Goal: Communication & Community: Answer question/provide support

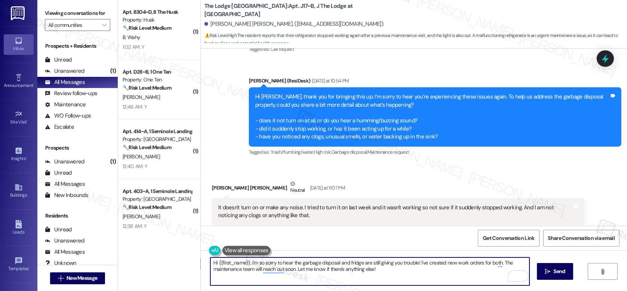
scroll to position [5435, 0]
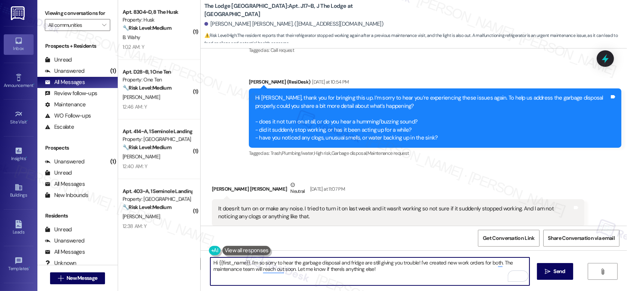
click at [362, 205] on div "It doesn't turn on or make any noise. I tried to turn it on last week and it wa…" at bounding box center [395, 213] width 354 height 16
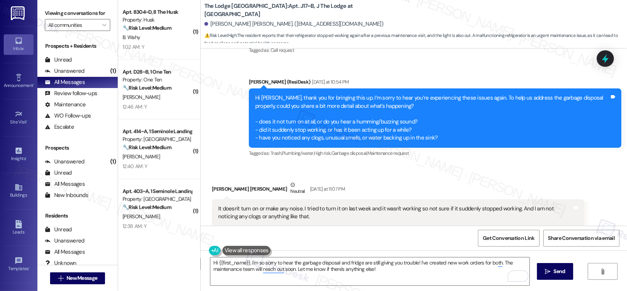
click at [362, 205] on div "It doesn't turn on or make any noise. I tried to turn it on last week and it wa…" at bounding box center [395, 213] width 354 height 16
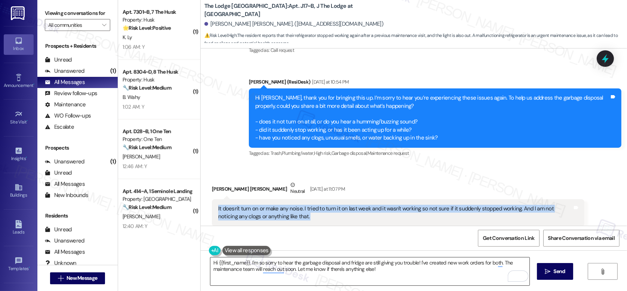
click at [331, 206] on textarea "Hi {{first_name}}, I'm so sorry to hear the garbage disposal and fridge are sti…" at bounding box center [369, 272] width 319 height 28
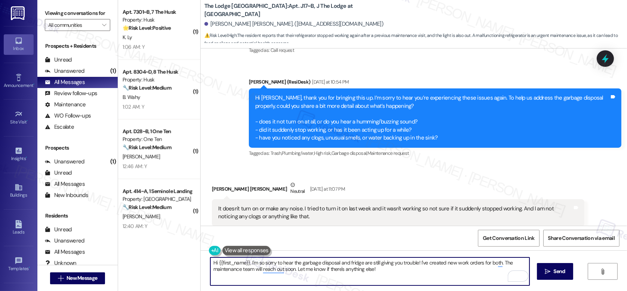
click at [331, 206] on textarea "Hi {{first_name}}, I'm so sorry to hear the garbage disposal and fridge are sti…" at bounding box center [369, 272] width 319 height 28
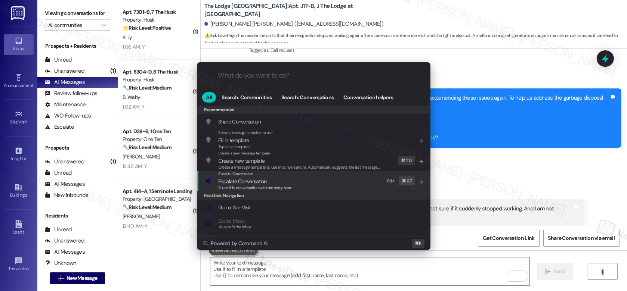
click at [312, 180] on div "Escalate Conversation Escalate Conversation Share this conversation with proper…" at bounding box center [314, 181] width 219 height 20
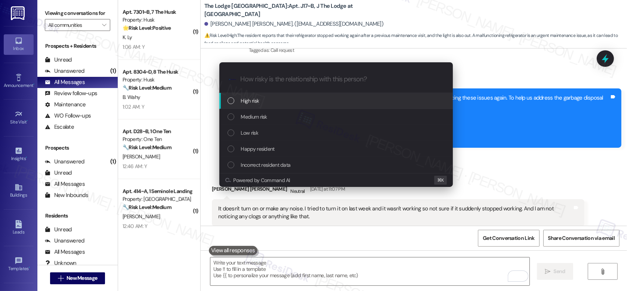
click at [314, 101] on div "High risk" at bounding box center [337, 101] width 219 height 8
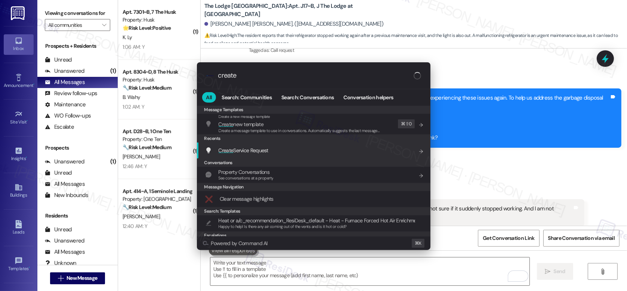
type input "create"
click at [285, 156] on div "Create Service Request Add shortcut" at bounding box center [314, 151] width 234 height 16
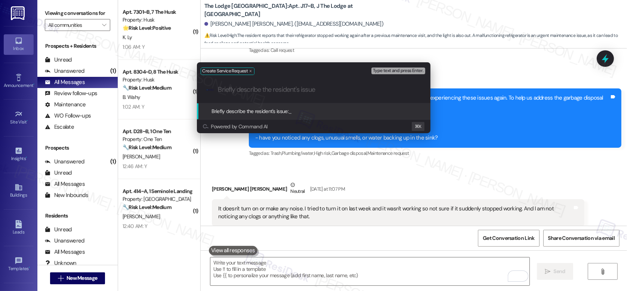
click at [296, 133] on div "Create Service Request Type text and press Enter. .cls-1{fill:#0a055f;}.cls-2{f…" at bounding box center [314, 98] width 252 height 86
click at [264, 95] on div ".cls-1{fill:#0a055f;}.cls-2{fill:#0cc4c4;} resideskLogoBlueOrange" at bounding box center [314, 90] width 234 height 27
click at [242, 89] on input "Briefly describe the resident's issue" at bounding box center [319, 90] width 203 height 8
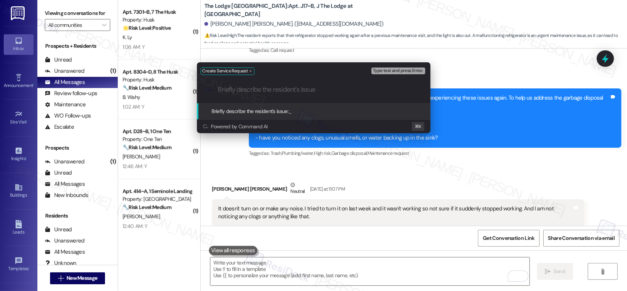
paste input "Garbage disposal not working"
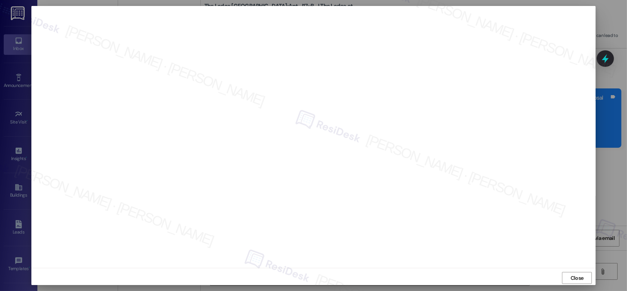
scroll to position [2, 0]
click at [476, 206] on span "Close" at bounding box center [577, 276] width 13 height 8
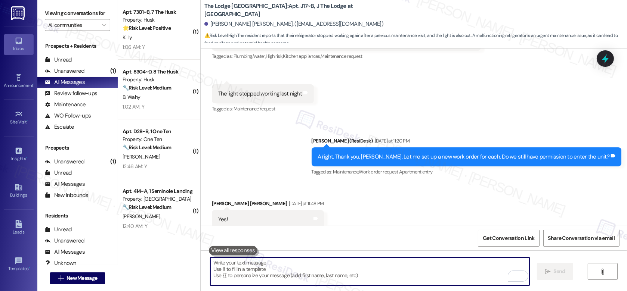
scroll to position [5745, 0]
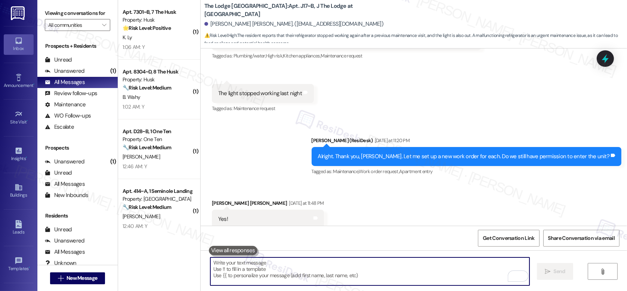
click at [349, 206] on textarea "To enrich screen reader interactions, please activate Accessibility in Grammarl…" at bounding box center [369, 272] width 319 height 28
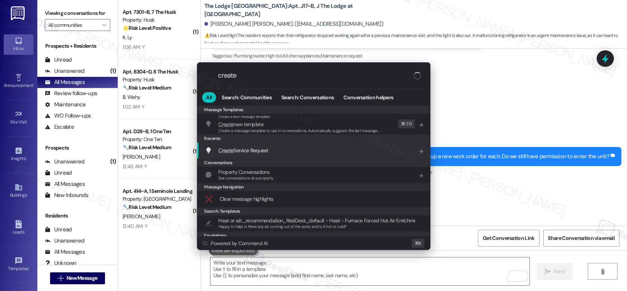
type input "create"
click at [297, 154] on div "Create Service Request Add shortcut" at bounding box center [314, 150] width 219 height 8
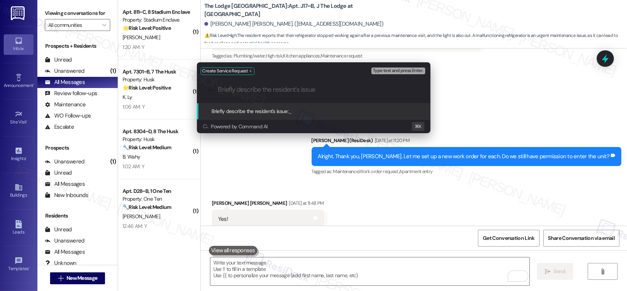
click at [263, 90] on input "Briefly describe the resident's issue" at bounding box center [319, 90] width 203 height 8
paste input "Refrigerator still malfunctioning"
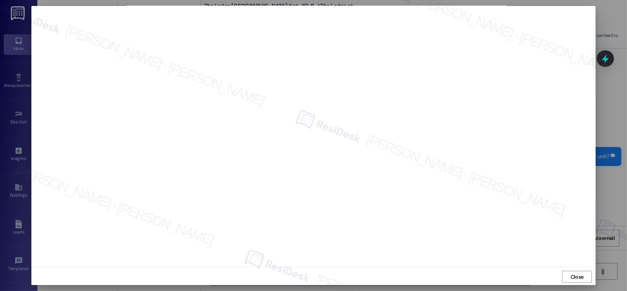
scroll to position [0, 0]
click at [476, 206] on span "Close" at bounding box center [577, 279] width 16 height 8
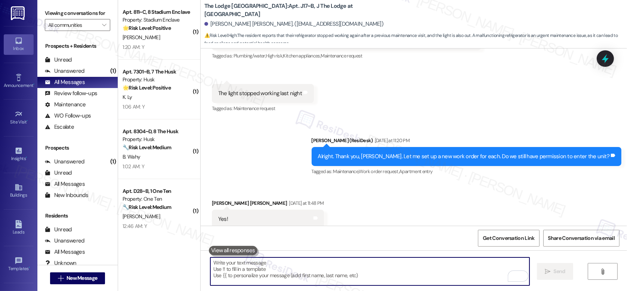
click at [354, 206] on textarea "To enrich screen reader interactions, please activate Accessibility in Grammarl…" at bounding box center [369, 272] width 319 height 28
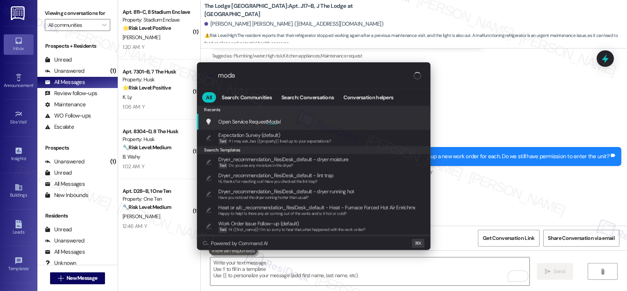
type input "modal"
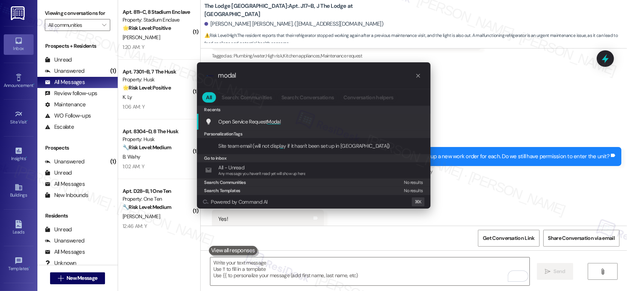
click at [255, 121] on span "Open Service Request Modal" at bounding box center [250, 121] width 62 height 7
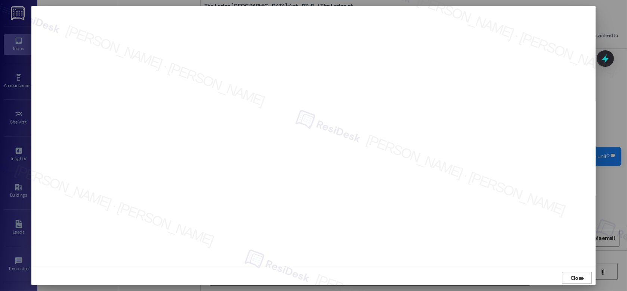
click at [476, 206] on div at bounding box center [313, 145] width 627 height 291
click at [476, 206] on span "Close" at bounding box center [577, 278] width 16 height 11
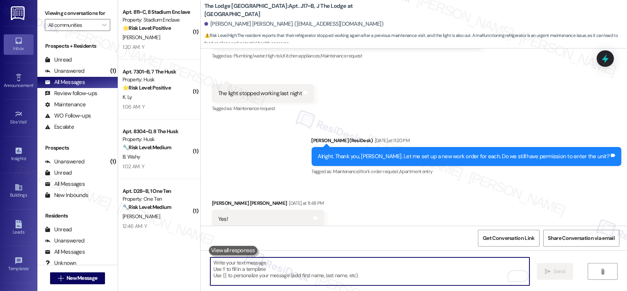
click at [245, 206] on textarea "To enrich screen reader interactions, please activate Accessibility in Grammarl…" at bounding box center [369, 272] width 319 height 28
paste textarea "Work order submitted by Residesk |"
type textarea "Work order submitted by Residesk |"
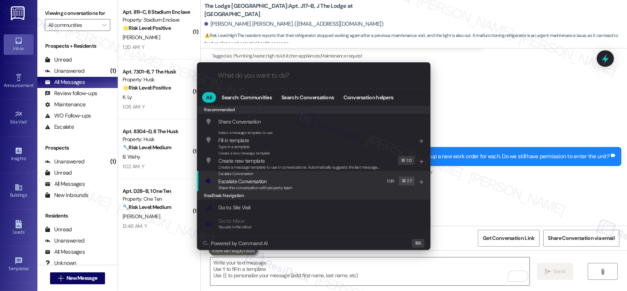
click at [224, 183] on span "Escalate Conversation" at bounding box center [243, 181] width 48 height 7
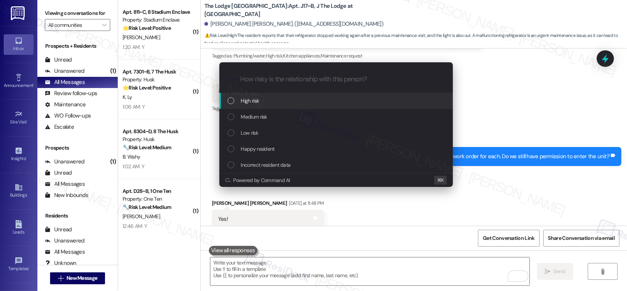
click at [253, 97] on span "High risk" at bounding box center [250, 101] width 18 height 8
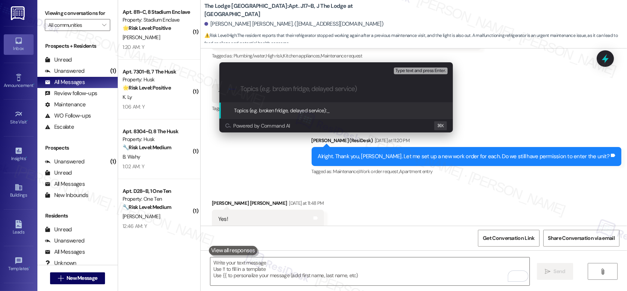
paste input "Work order submitted by Residesk |"
paste input "12896210"
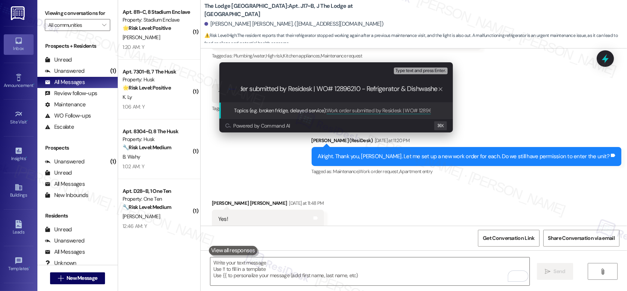
type input "Work order submitted by Residesk | WO# 12896210 - Refrigerator & Dishwasher"
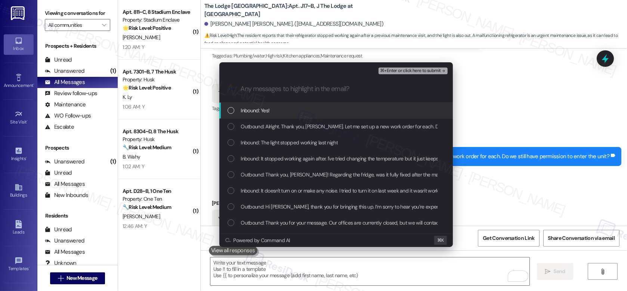
click at [325, 111] on div "Inbound: Yes!" at bounding box center [337, 110] width 219 height 8
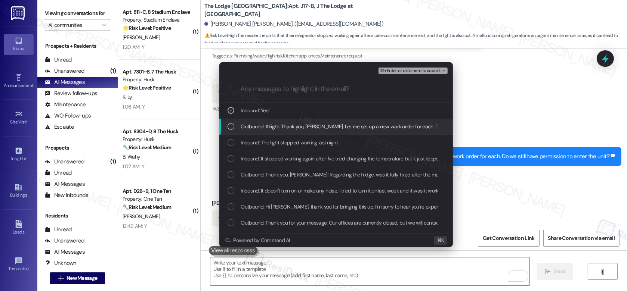
click at [321, 129] on span "Outbound: Alright. Thank you, Victoria. Let me set up a new work order for each…" at bounding box center [386, 127] width 291 height 8
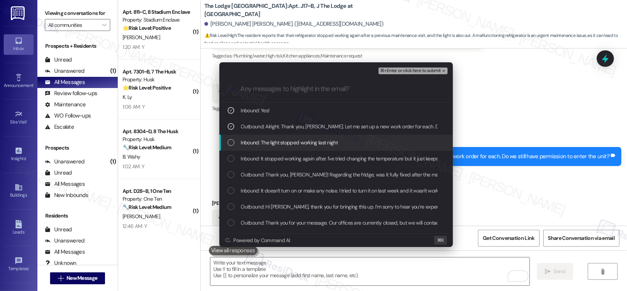
click at [316, 141] on span "Inbound: The light stopped working last night" at bounding box center [289, 143] width 97 height 8
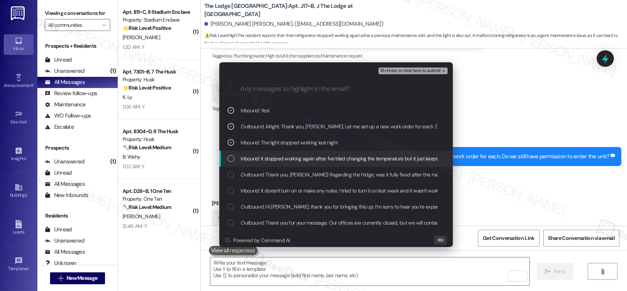
click at [309, 161] on span "Inbound: It stopped working again after. I've tried changing the temperature bu…" at bounding box center [365, 159] width 248 height 8
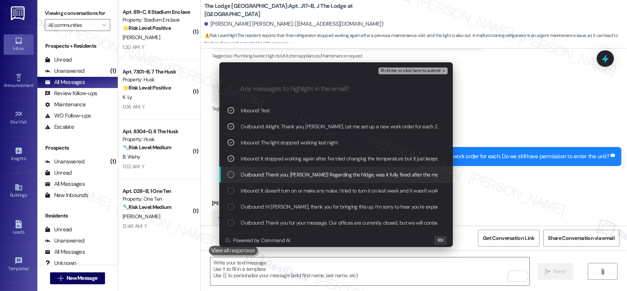
click at [301, 181] on div "Outbound: Thank you, Victoria! Regarding the fridge, was it fully fixed after t…" at bounding box center [336, 175] width 234 height 16
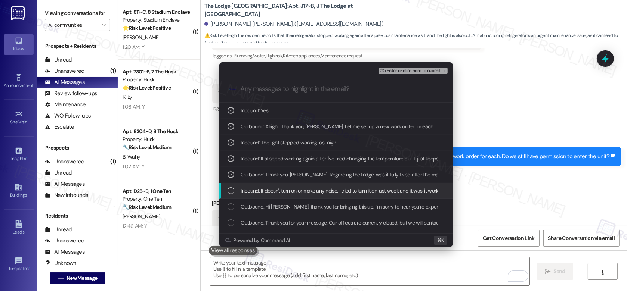
click at [297, 194] on span "Inbound: It doesn't turn on or make any noise. I tried to turn it on last week …" at bounding box center [446, 191] width 410 height 8
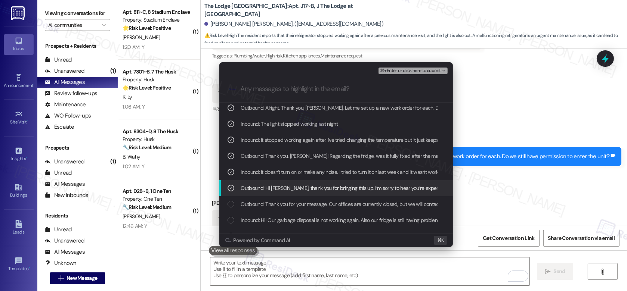
scroll to position [38, 0]
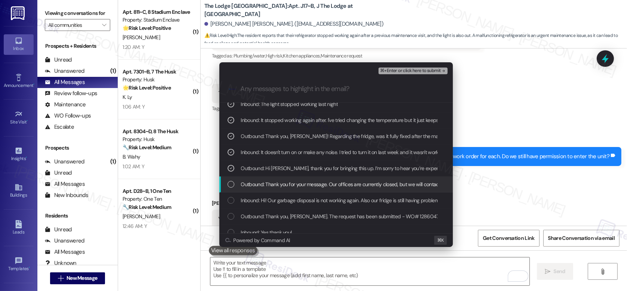
click at [303, 182] on span "Outbound: Thank you for your message. Our offices are currently closed, but we …" at bounding box center [462, 184] width 443 height 8
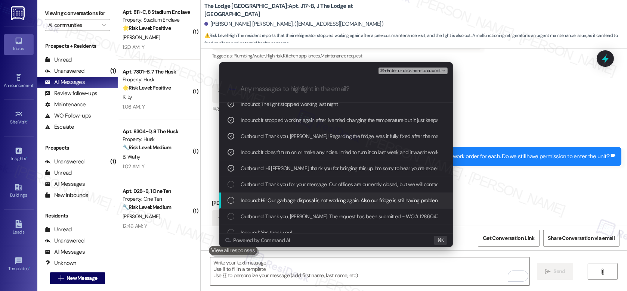
click at [296, 203] on span "Inbound: Hi! Our garbage disposal is not working again. Also our fridge is stil…" at bounding box center [493, 201] width 504 height 8
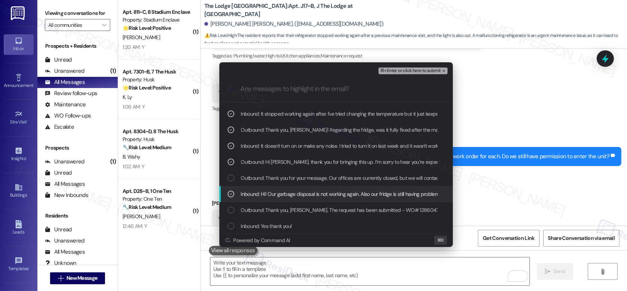
scroll to position [49, 0]
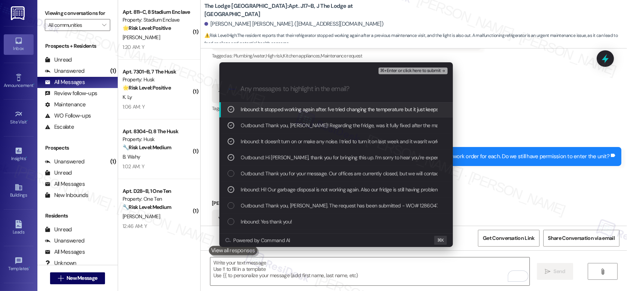
click at [397, 72] on span "⌘+Enter or click here to submit" at bounding box center [410, 70] width 61 height 5
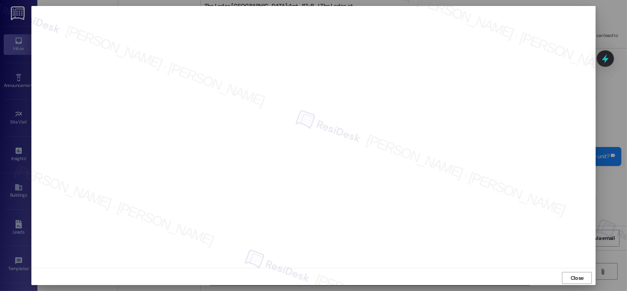
scroll to position [2, 0]
click at [476, 206] on span "Close" at bounding box center [577, 276] width 16 height 8
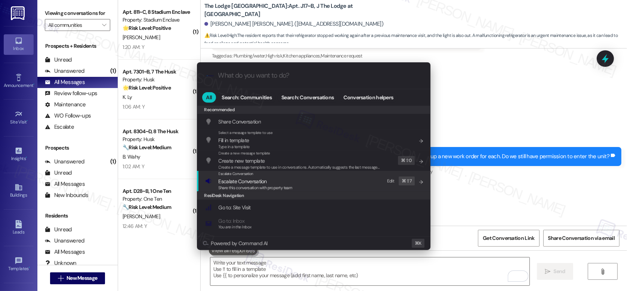
click at [343, 187] on div "Escalate Conversation Escalate Conversation Share this conversation with proper…" at bounding box center [314, 181] width 219 height 20
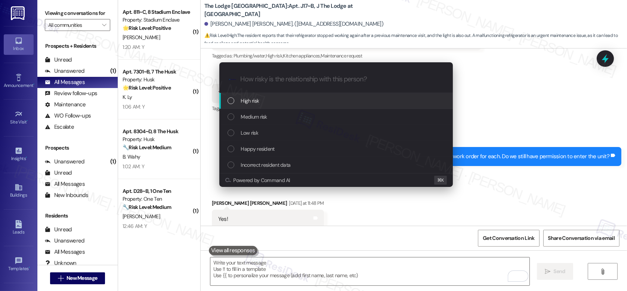
click at [319, 101] on div "High risk" at bounding box center [337, 101] width 219 height 8
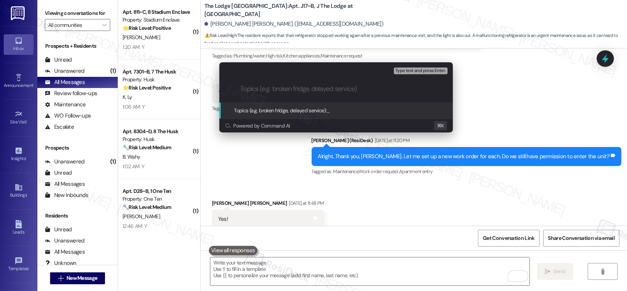
paste input "Work order submitted by Residesk | WO# 12896210 - Refrigerator & Dishwasher"
type input "Work order submitted by Residesk | WO# 12896210 - Refrigerator & Dishwasher"
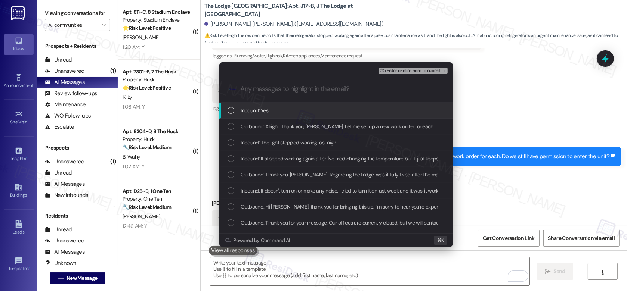
click at [273, 111] on div "Inbound: Yes!" at bounding box center [337, 110] width 219 height 8
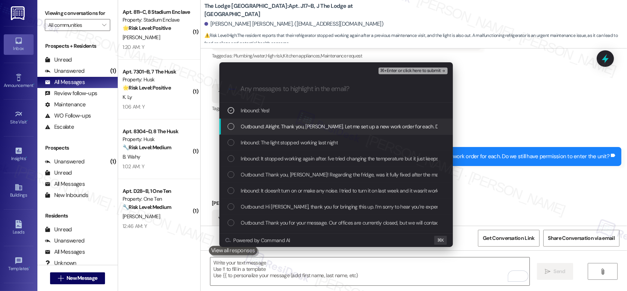
click at [269, 125] on span "Outbound: Alright. Thank you, Victoria. Let me set up a new work order for each…" at bounding box center [386, 127] width 291 height 8
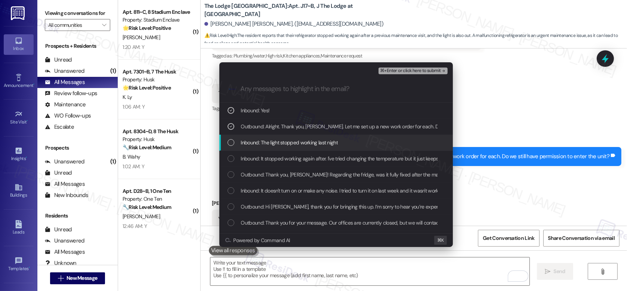
click at [266, 142] on span "Inbound: The light stopped working last night" at bounding box center [289, 143] width 97 height 8
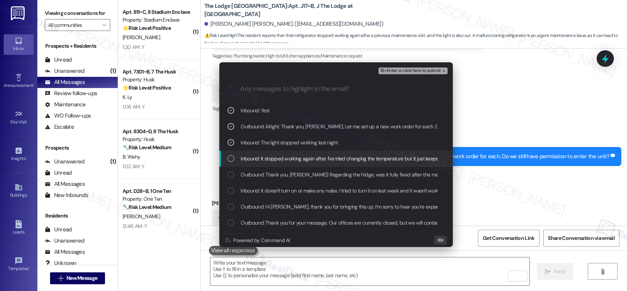
click at [261, 159] on span "Inbound: It stopped working again after. I've tried changing the temperature bu…" at bounding box center [365, 159] width 248 height 8
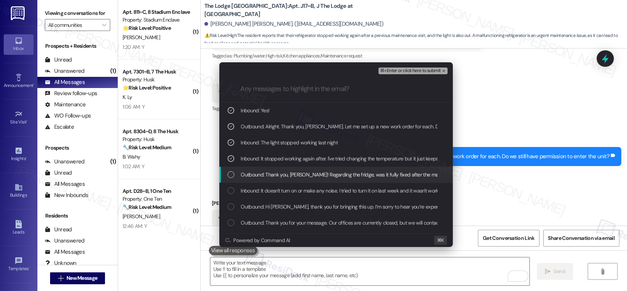
click at [257, 174] on span "Outbound: Thank you, Victoria! Regarding the fridge, was it fully fixed after t…" at bounding box center [398, 175] width 315 height 8
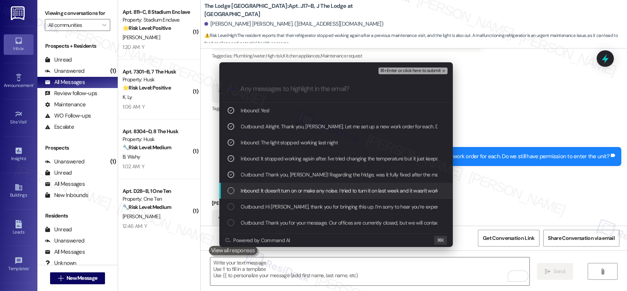
click at [253, 196] on div "Inbound: It doesn't turn on or make any noise. I tried to turn it on last week …" at bounding box center [336, 191] width 234 height 16
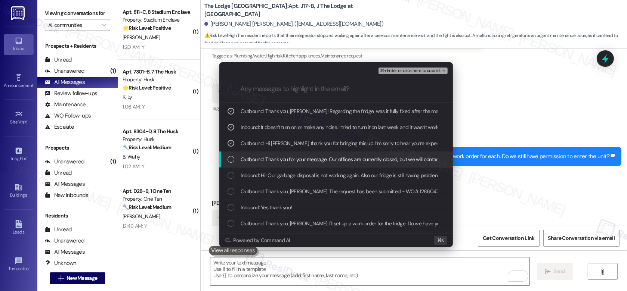
scroll to position [65, 0]
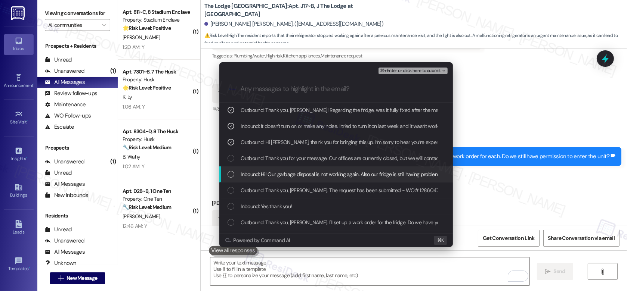
click at [274, 169] on div "Inbound: Hi! Our garbage disposal is not working again. Also our fridge is stil…" at bounding box center [336, 175] width 234 height 16
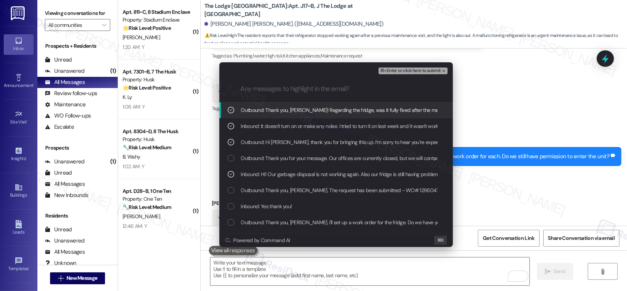
click at [407, 72] on span "⌘+Enter or click here to submit" at bounding box center [410, 70] width 61 height 5
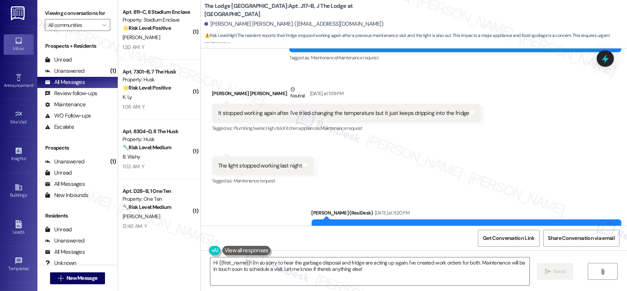
scroll to position [5755, 0]
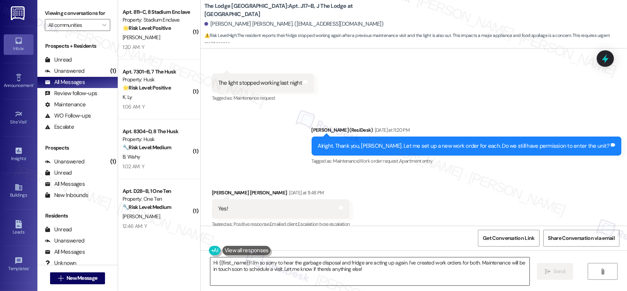
click at [305, 206] on textarea "Hi {{first_name}}! I'm so sorry to hear the garbage disposal and fridge are act…" at bounding box center [369, 272] width 319 height 28
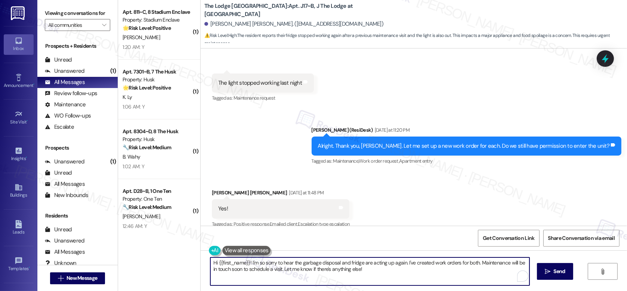
paste textarea "Thank you, {{first_name}}. The request has been submitted. Our maintenance team…"
type textarea "Thank you, {{first_name}}. The request has been submitted. Our maintenance team…"
click at [476, 206] on span "Send" at bounding box center [559, 272] width 12 height 8
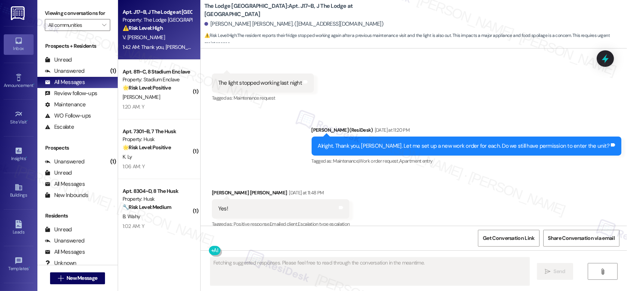
scroll to position [5808, 0]
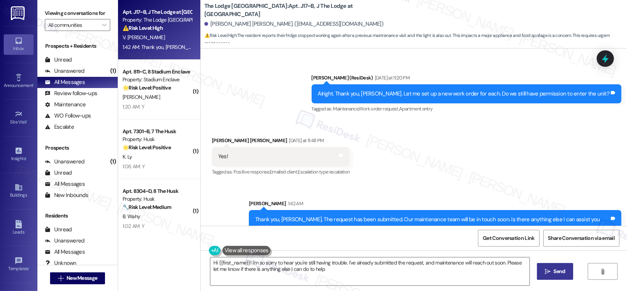
type textarea "Hi {{first_name}}! I'm so sorry to hear you're still having trouble. I've alrea…"
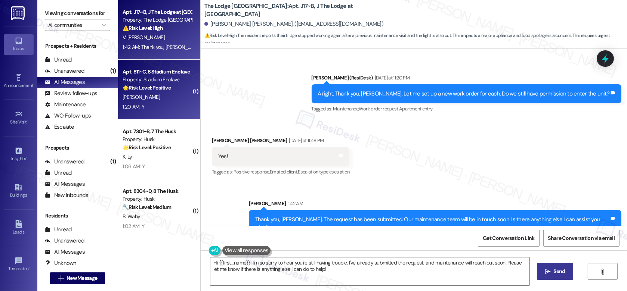
click at [151, 112] on div "Apt. 811~C, 8 Stadium Enclave Property: Stadium Enclave 🌟 Risk Level: Positive …" at bounding box center [159, 90] width 82 height 60
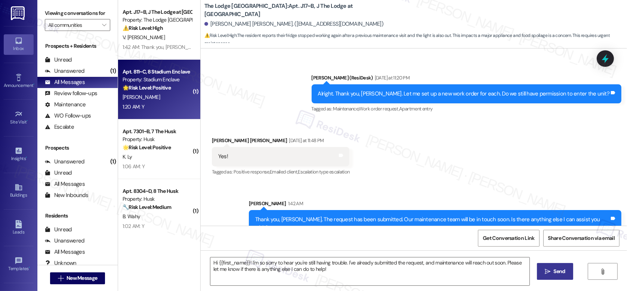
type textarea "Fetching suggested responses. Please feel free to read through the conversation…"
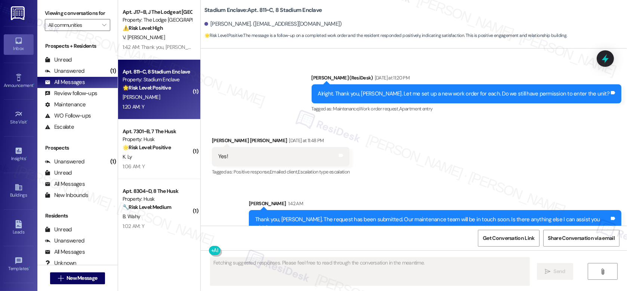
scroll to position [1694, 0]
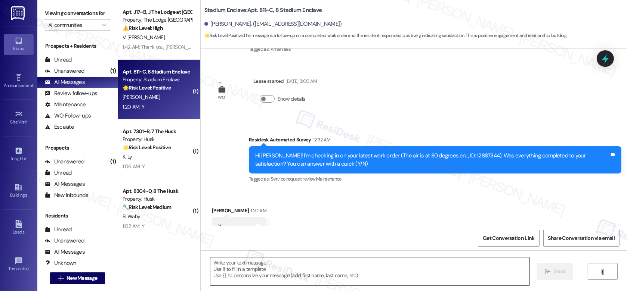
click at [267, 206] on textarea at bounding box center [369, 272] width 319 height 28
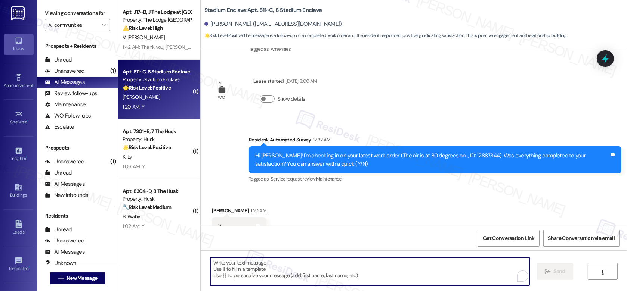
click at [267, 206] on textarea "To enrich screen reader interactions, please activate Accessibility in Grammarl…" at bounding box center [369, 272] width 319 height 28
click at [241, 206] on textarea "To enrich screen reader interactions, please activate Accessibility in Grammarl…" at bounding box center [369, 272] width 319 height 28
click at [316, 206] on textarea "To enrich screen reader interactions, please activate Accessibility in Grammarl…" at bounding box center [369, 272] width 319 height 28
paste textarea "Hi {{first_name}}, I'm so glad to hear the work order was completed to your sat…"
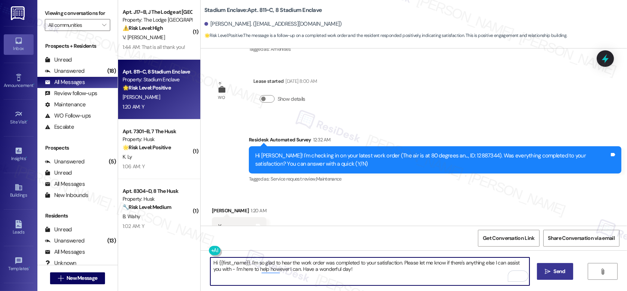
click at [361, 206] on textarea "Hi {{first_name}}, I'm so glad to hear the work order was completed to your sat…" at bounding box center [369, 272] width 319 height 28
type textarea "Hi {{first_name}}, I'm so glad to hear the work order was completed to your sat…"
click at [476, 206] on icon "" at bounding box center [548, 272] width 6 height 6
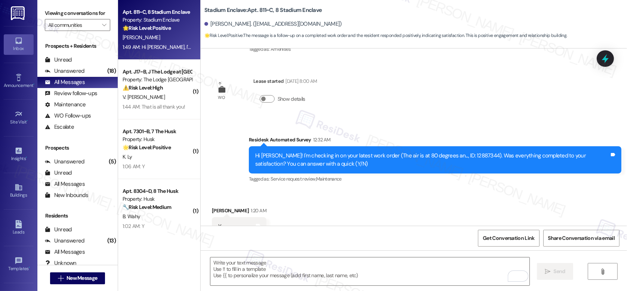
scroll to position [1755, 0]
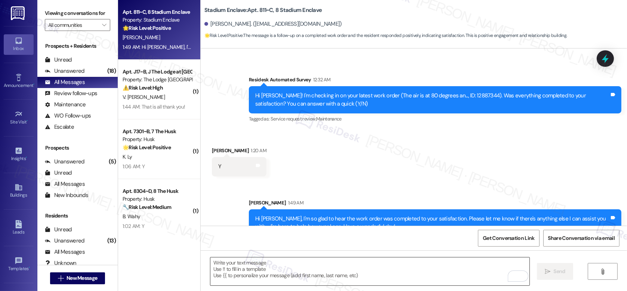
click at [375, 206] on textarea "To enrich screen reader interactions, please activate Accessibility in Grammarl…" at bounding box center [369, 272] width 319 height 28
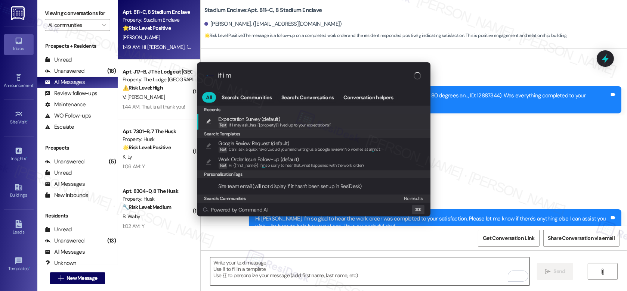
type input "if i ma"
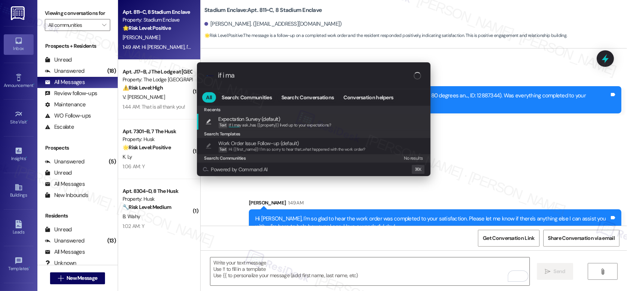
click at [341, 127] on div "Expectation Survey (default) Text If I ma y ask...has {{property}} lived up to …" at bounding box center [314, 122] width 219 height 14
type textarea "If I may ask...has {{property}} lived up to your expectations?"
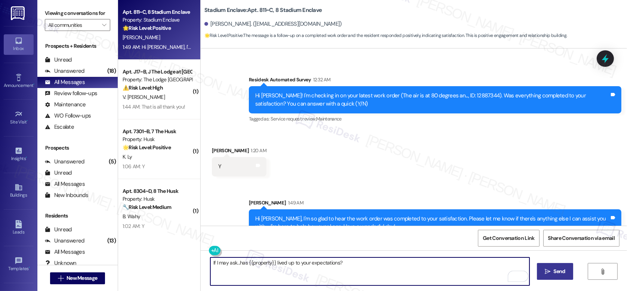
click at [476, 206] on button " Send" at bounding box center [555, 271] width 36 height 17
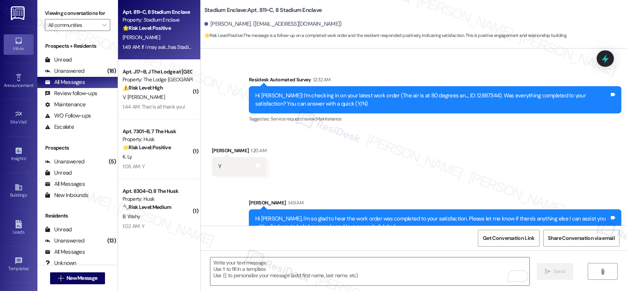
scroll to position [1807, 0]
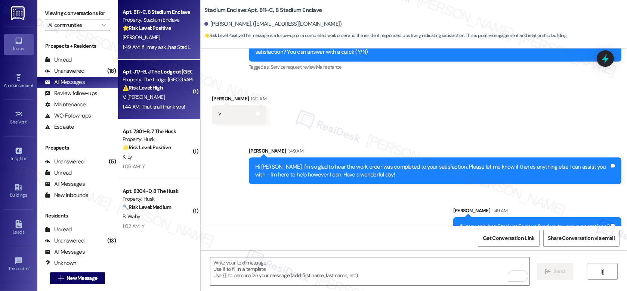
click at [168, 90] on div "⚠️ Risk Level: High The resident reports a fridge malfunction with dripping and…" at bounding box center [157, 88] width 69 height 8
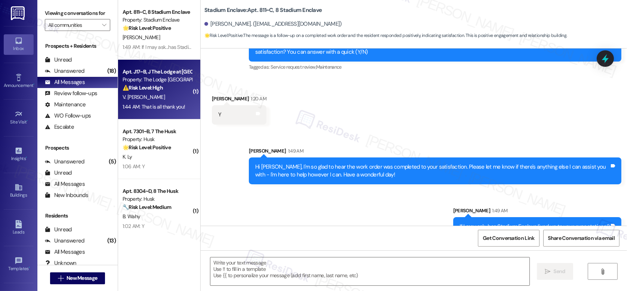
type textarea "Fetching suggested responses. Please feel free to read through the conversation…"
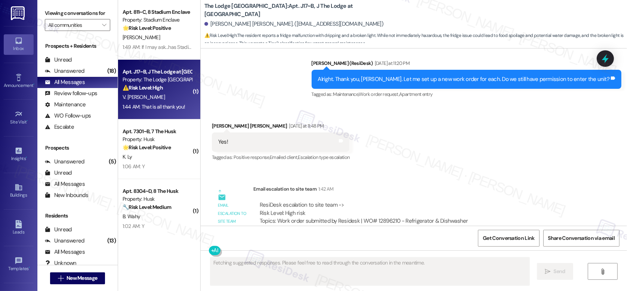
scroll to position [5974, 0]
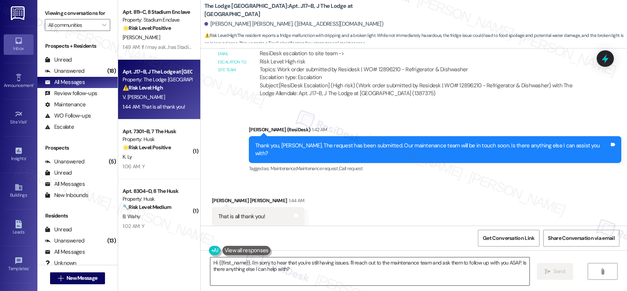
click at [249, 206] on textarea "Hi {{first_name}}, I'm sorry to hear that you're still having issues. I'll reac…" at bounding box center [369, 272] width 319 height 28
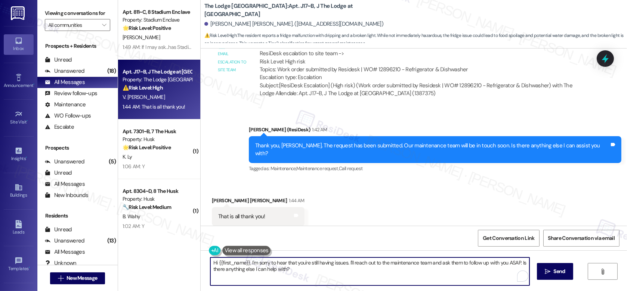
click at [249, 206] on textarea "Hi {{first_name}}, I'm sorry to hear that you're still having issues. I'll reac…" at bounding box center [369, 272] width 319 height 28
type textarea "You are welcome! Happy to help! Have a wonderful day!"
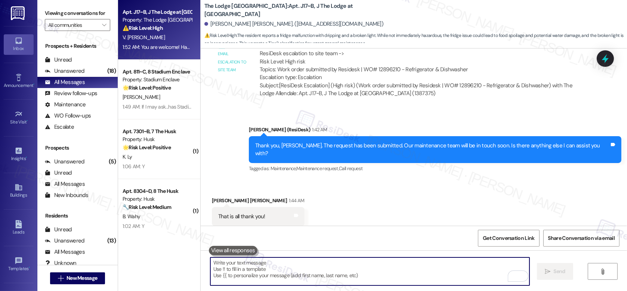
scroll to position [6026, 0]
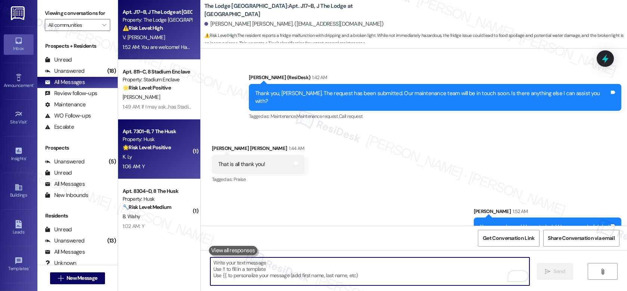
click at [153, 143] on div "Property: Husk" at bounding box center [157, 140] width 69 height 8
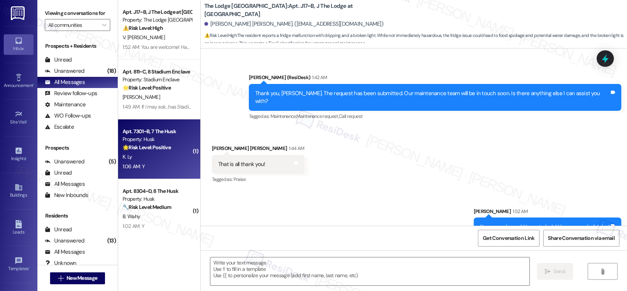
type textarea "Fetching suggested responses. Please feel free to read through the conversation…"
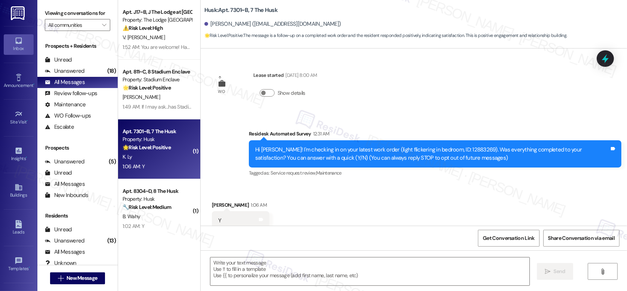
scroll to position [21, 0]
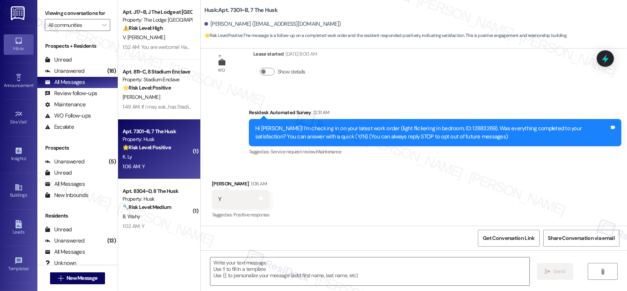
type textarea "Fetching suggested responses. Please feel free to read through the conversation…"
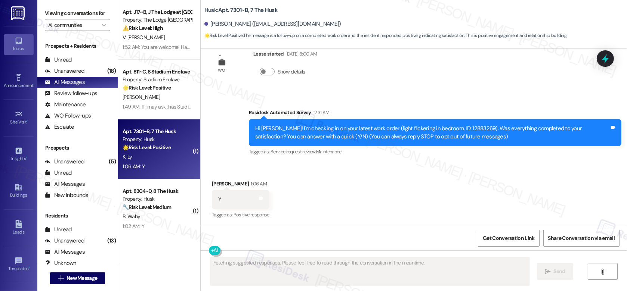
click at [155, 154] on div "K. Ly" at bounding box center [157, 156] width 71 height 9
click at [314, 199] on div "Received via SMS Kayla Ly 1:06 AM Y Tags and notes Tagged as: Positive response…" at bounding box center [414, 194] width 426 height 63
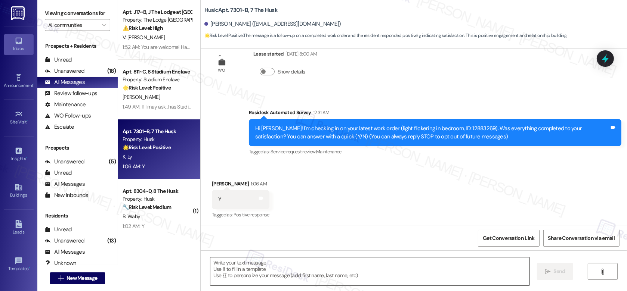
click at [263, 206] on textarea at bounding box center [369, 272] width 319 height 28
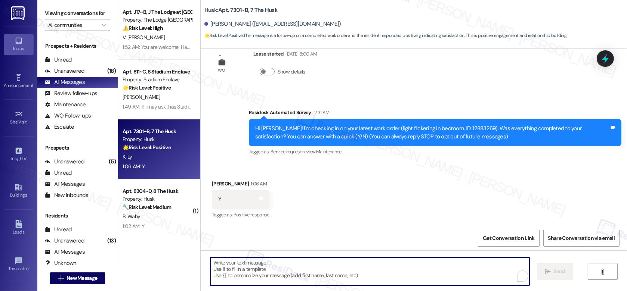
paste textarea "Hi {{first_name}}, I'm so glad to hear the work order was completed to your sat…"
type textarea "Hi {{first_name}}, I'm so glad to hear the work order was completed to your sat…"
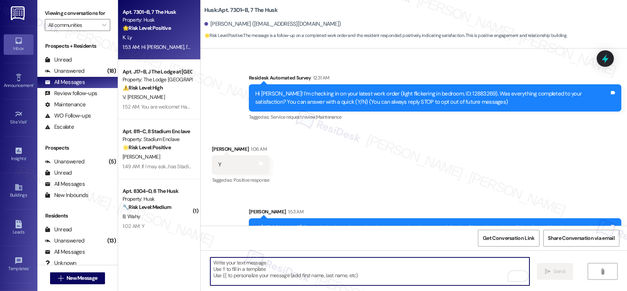
scroll to position [81, 0]
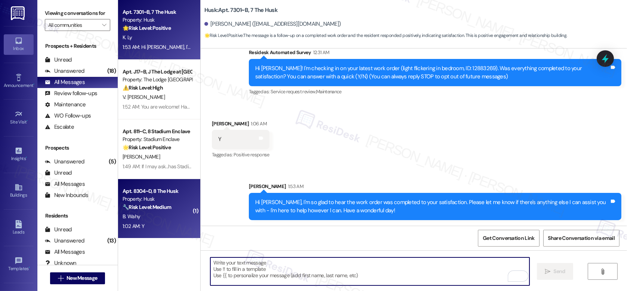
click at [154, 206] on div "1:02 AM: Y 1:02 AM: Y" at bounding box center [157, 226] width 71 height 9
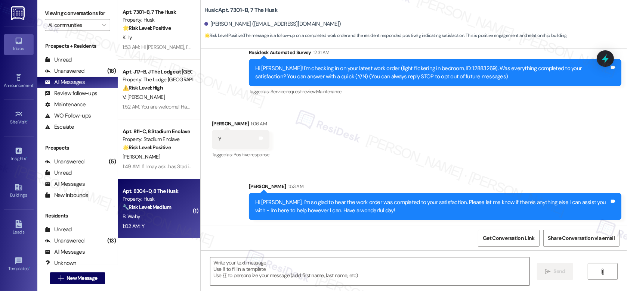
type textarea "Fetching suggested responses. Please feel free to read through the conversation…"
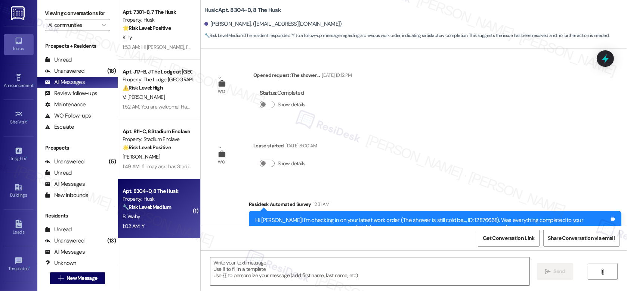
scroll to position [92, 0]
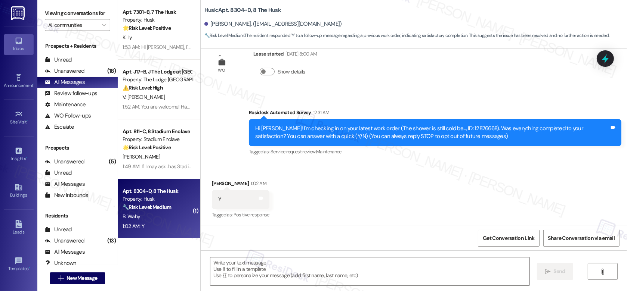
type textarea "Fetching suggested responses. Please feel free to read through the conversation…"
click at [308, 206] on textarea at bounding box center [369, 272] width 319 height 28
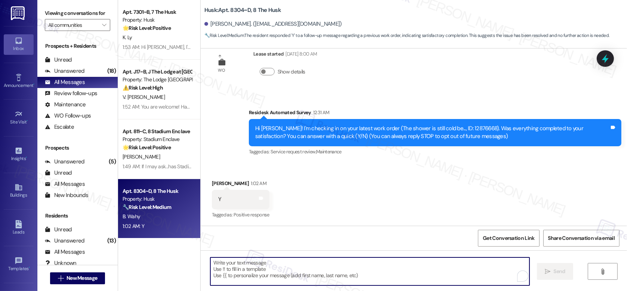
click at [308, 206] on textarea "To enrich screen reader interactions, please activate Accessibility in Grammarl…" at bounding box center [369, 272] width 319 height 28
paste textarea "Hi {{first_name}}, I'm so glad to hear the work order was completed to your sat…"
type textarea "Hi {{first_name}}, I'm so glad to hear the work order was completed to your sat…"
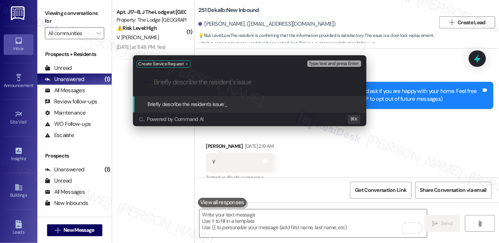
scroll to position [1336, 0]
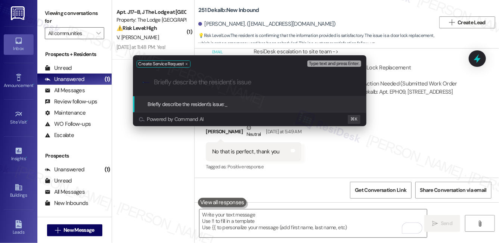
click at [201, 86] on input "Briefly describe the resident's issue" at bounding box center [255, 82] width 203 height 8
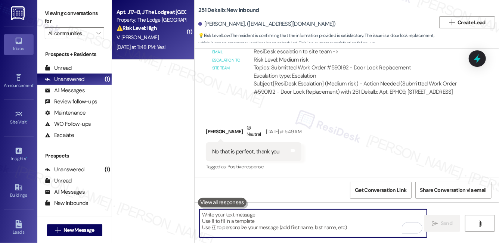
click at [152, 30] on strong "⚠️ Risk Level: High" at bounding box center [137, 28] width 40 height 7
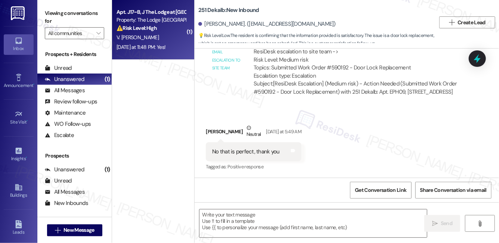
type textarea "Fetching suggested responses. Please feel free to read through the conversation…"
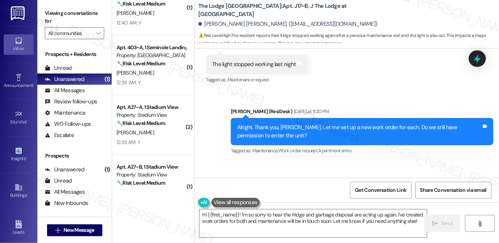
scroll to position [86, 0]
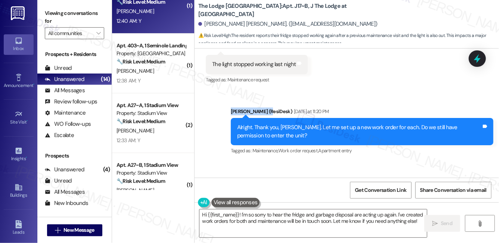
drag, startPoint x: 322, startPoint y: 59, endPoint x: 180, endPoint y: 17, distance: 147.9
click at [197, 17] on div "The Lodge Allendale: Apt. J17~B, J The Lodge at Allendale Victoria Vander Veen.…" at bounding box center [346, 121] width 305 height 243
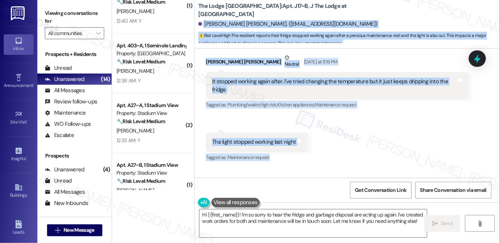
click at [408, 92] on div "Received via SMS Victoria Vander Veen Neutral Yesterday at 11:19 PM It stopped …" at bounding box center [347, 103] width 305 height 132
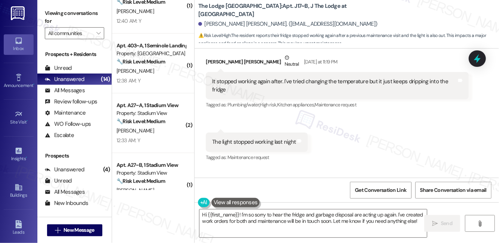
click at [410, 94] on div "Received via SMS Victoria Vander Veen Neutral Yesterday at 11:19 PM It stopped …" at bounding box center [347, 103] width 305 height 132
click at [412, 96] on div "Received via SMS Victoria Vander Veen Neutral Yesterday at 11:19 PM It stopped …" at bounding box center [347, 103] width 305 height 132
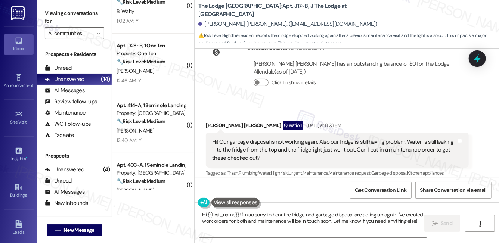
scroll to position [5455, 0]
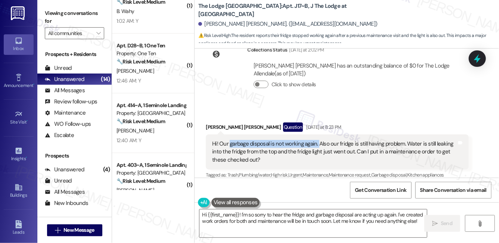
drag, startPoint x: 230, startPoint y: 106, endPoint x: 317, endPoint y: 106, distance: 87.4
click at [317, 140] on div "Hi! Our garbage disposal is not working again. Also our fridge is still having …" at bounding box center [334, 152] width 244 height 24
copy div "garbage disposal is not working again."
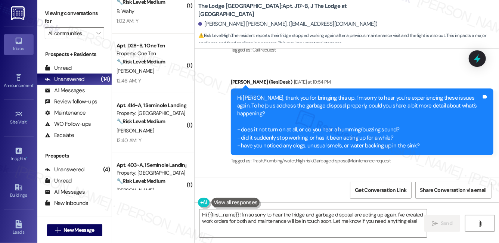
click at [253, 121] on div "Sent via SMS Sarah (ResiDesk) Yesterday at 10:54 PM Hi Victoria, thank you for …" at bounding box center [362, 122] width 274 height 100
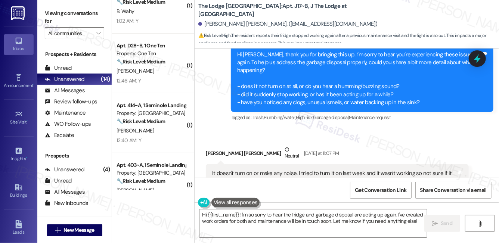
scroll to position [5697, 0]
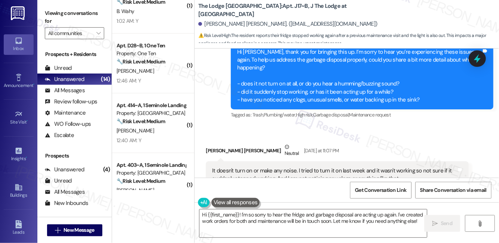
click at [253, 167] on div "It doesn't turn on or make any noise. I tried to turn it on last week and it wa…" at bounding box center [334, 175] width 244 height 16
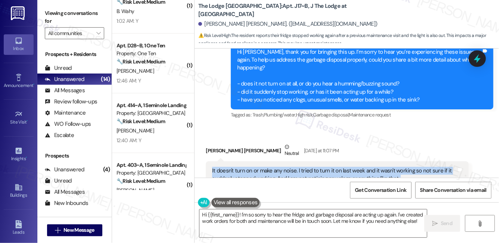
copy div "It doesn't turn on or make any noise. I tried to turn it on last week and it wa…"
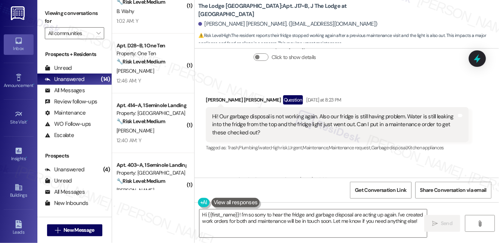
scroll to position [5476, 0]
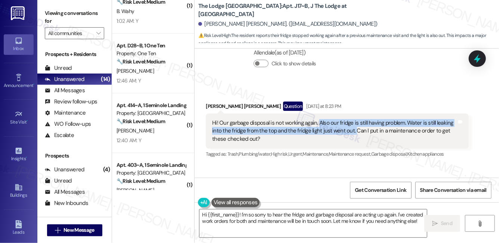
drag, startPoint x: 318, startPoint y: 83, endPoint x: 353, endPoint y: 95, distance: 37.5
click at [353, 119] on div "Hi! Our garbage disposal is not working again. Also our fridge is still having …" at bounding box center [334, 131] width 244 height 24
copy div "Also our fridge is still having problem. Water is still leaking into the fridge…"
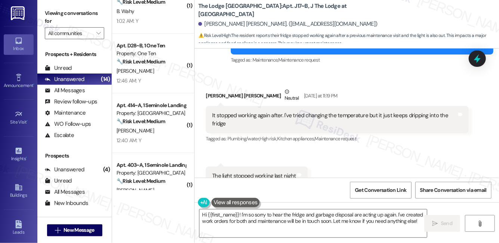
scroll to position [5888, 0]
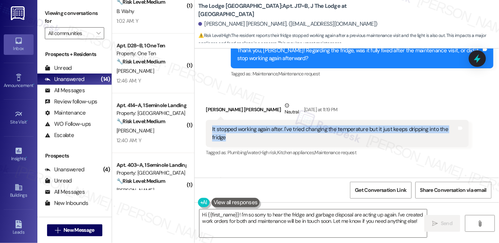
drag, startPoint x: 211, startPoint y: 81, endPoint x: 241, endPoint y: 89, distance: 30.9
click at [241, 126] on div "It stopped working again after. I've tried changing the temperature but it just…" at bounding box center [334, 134] width 246 height 16
copy div "It stopped working again after. I've tried changing the temperature but it just…"
click at [276, 186] on div "The light stopped working last night" at bounding box center [254, 190] width 84 height 8
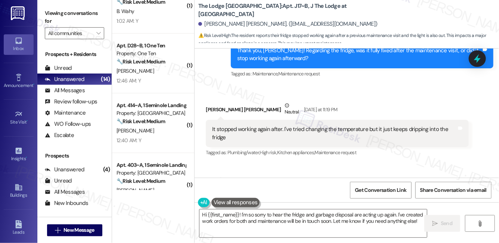
click at [276, 186] on div "The light stopped working last night" at bounding box center [254, 190] width 84 height 8
copy div "The light stopped working last night Tags and notes"
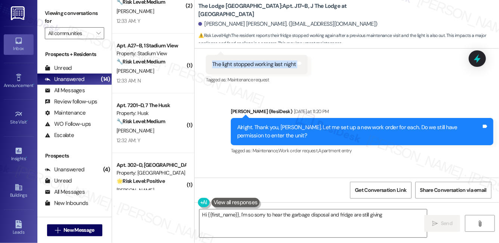
type textarea "Hi {{first_name}}, I'm so sorry to hear the garbage disposal and fridge are sti…"
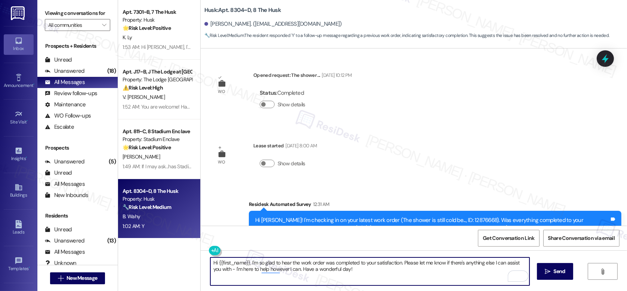
scroll to position [92, 0]
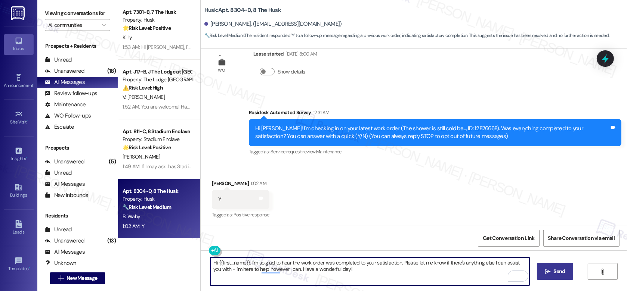
type textarea "Hi {{first_name}}, I'm so glad to hear the work order was completed to your sat…"
click at [550, 272] on span " Send" at bounding box center [555, 272] width 24 height 8
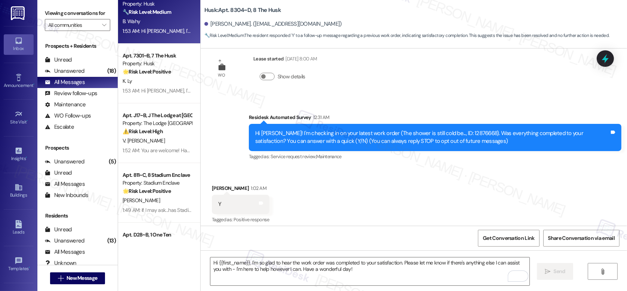
scroll to position [152, 0]
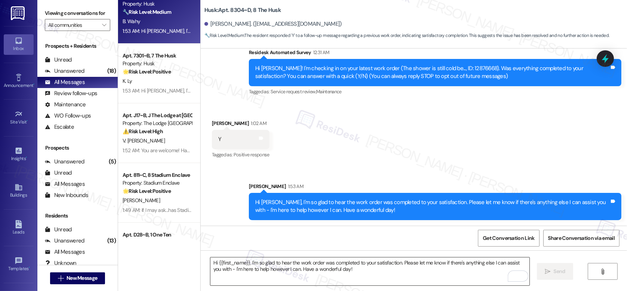
click at [251, 269] on textarea "Hi {{first_name}}, I'm so glad to hear the work order was completed to your sat…" at bounding box center [369, 272] width 319 height 28
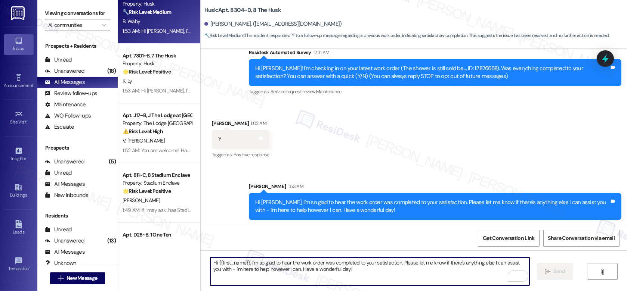
click at [251, 269] on textarea "Hi {{first_name}}, I'm so glad to hear the work order was completed to your sat…" at bounding box center [369, 272] width 319 height 28
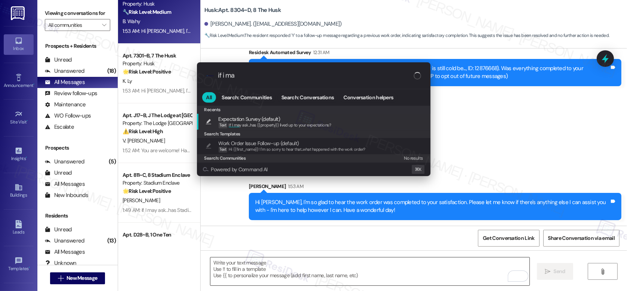
type input "if i mat"
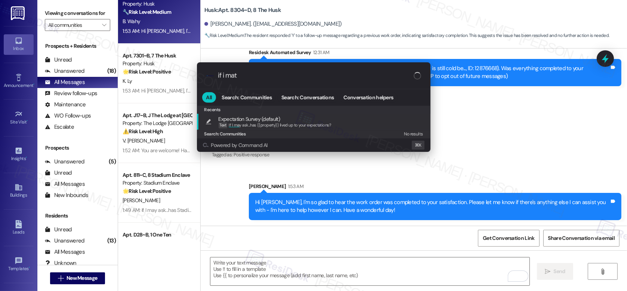
click at [286, 120] on span "Expectation Survey (default)" at bounding box center [275, 119] width 113 height 8
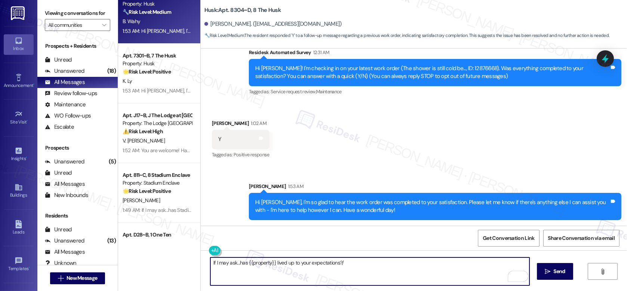
type textarea "If I may ask...has {{property}} lived up to your expectations?"
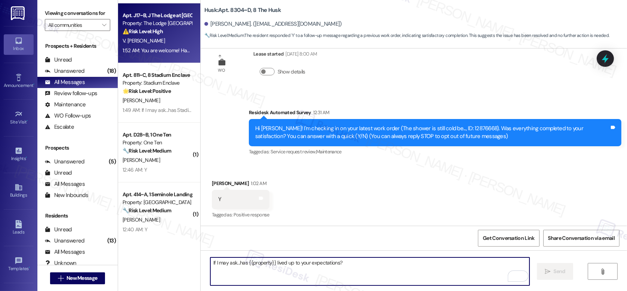
scroll to position [143, 0]
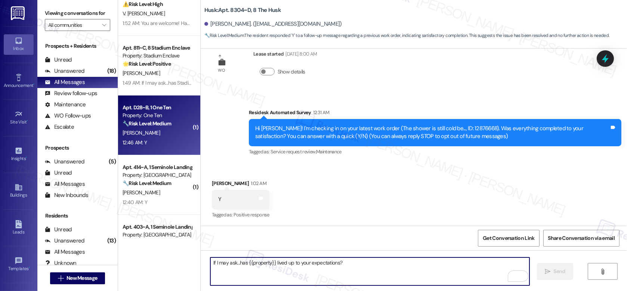
click at [159, 128] on div "Apt. D28~B, 1 One Ten Property: One Ten 🔧 Risk Level: Medium The resident confi…" at bounding box center [157, 115] width 71 height 25
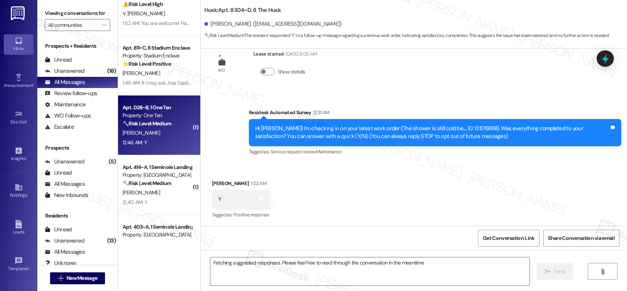
click at [159, 128] on div "Apt. D28~B, 1 One Ten Property: One Ten 🔧 Risk Level: Medium The resident confi…" at bounding box center [157, 115] width 71 height 25
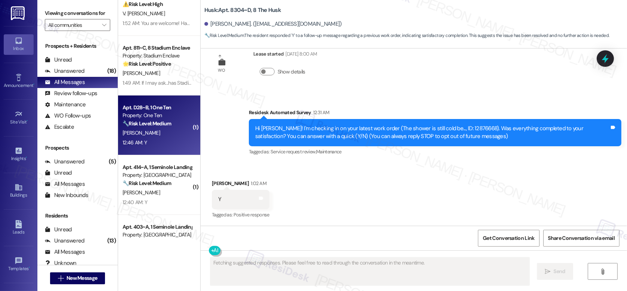
scroll to position [800, 0]
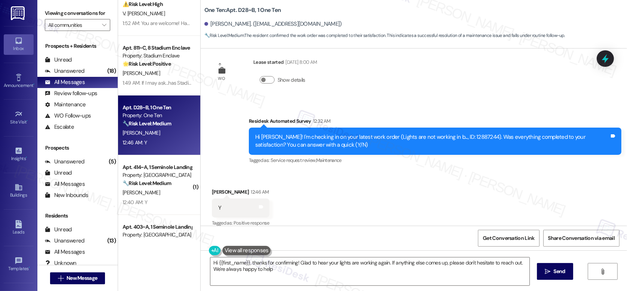
type textarea "Hi {{first_name}}, thanks for confirming! Glad to hear your lights are working …"
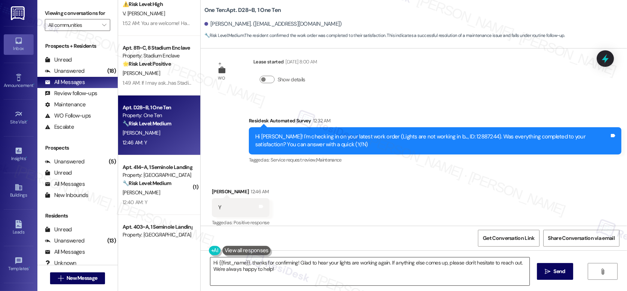
click at [321, 265] on textarea "Hi {{first_name}}, thanks for confirming! Glad to hear your lights are working …" at bounding box center [369, 272] width 319 height 28
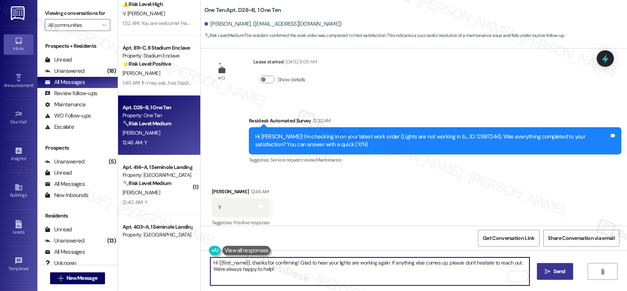
click at [553, 269] on span "Send" at bounding box center [559, 272] width 12 height 8
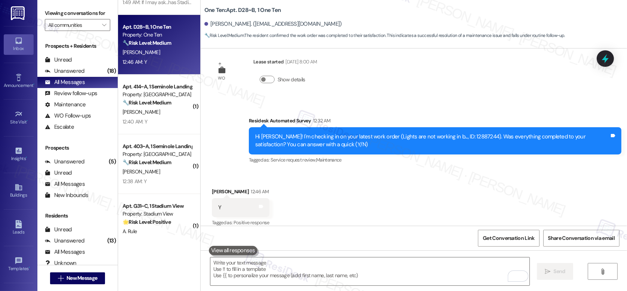
scroll to position [226, 0]
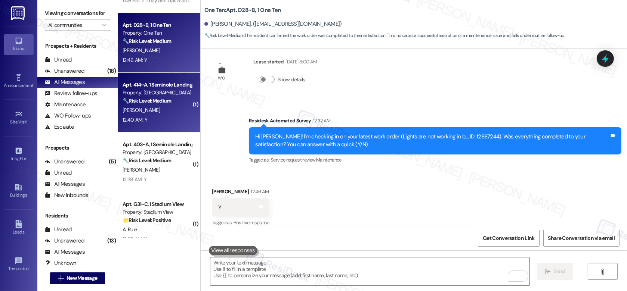
click at [154, 112] on div "[PERSON_NAME]" at bounding box center [157, 110] width 71 height 9
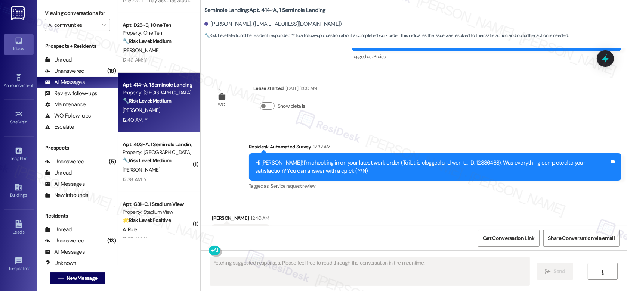
scroll to position [1999, 0]
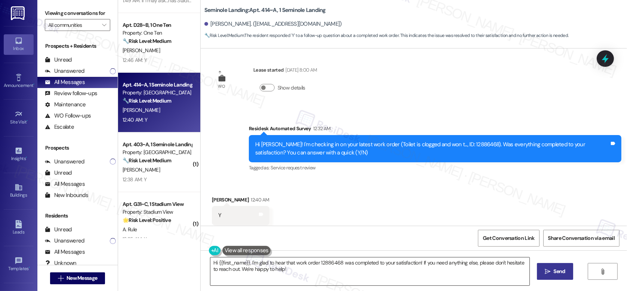
click at [283, 271] on textarea "Hi {{first_name}}, I'm glad to hear that work order 12886468 was completed to y…" at bounding box center [369, 272] width 319 height 28
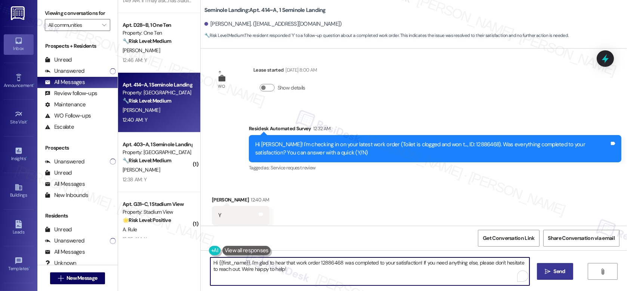
click at [283, 271] on textarea "Hi {{first_name}}, I'm glad to hear that work order 12886468 was completed to y…" at bounding box center [369, 272] width 319 height 28
paste textarea "so glad to hear the work order was completed to your satisfaction. Please let m…"
type textarea "Hi {{first_name}}, I'm so glad to hear the work order was completed to your sat…"
click at [547, 275] on span " Send" at bounding box center [555, 272] width 24 height 8
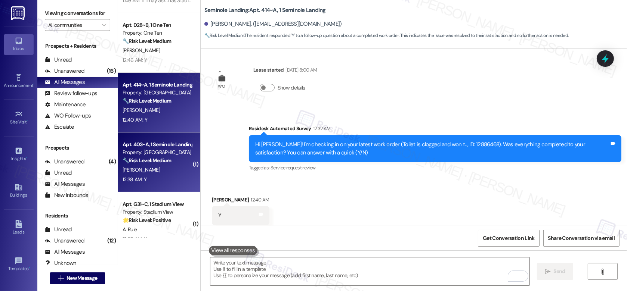
click at [152, 167] on div "[PERSON_NAME]" at bounding box center [157, 170] width 71 height 9
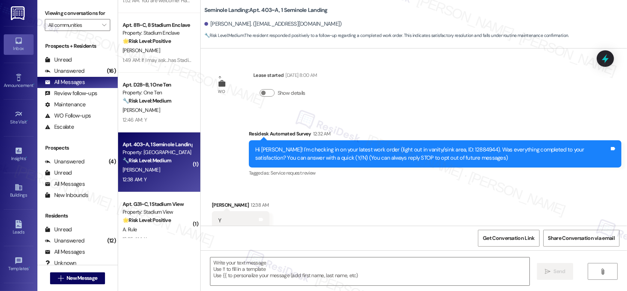
scroll to position [21, 0]
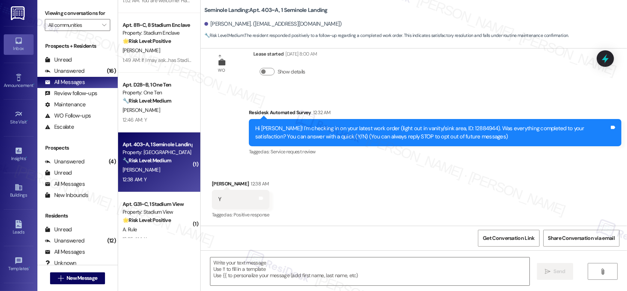
type textarea "Fetching suggested responses. Please feel free to read through the conversation…"
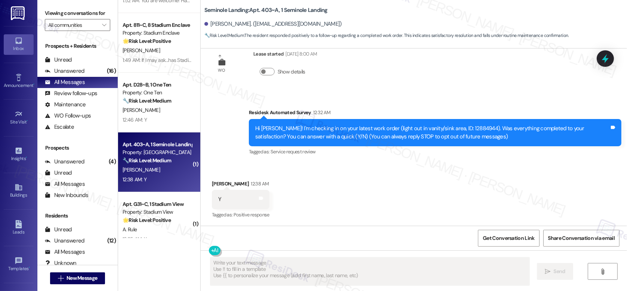
click at [263, 267] on textarea "Fetching suggested responses. Please feel free to read through the conversation…" at bounding box center [369, 272] width 319 height 28
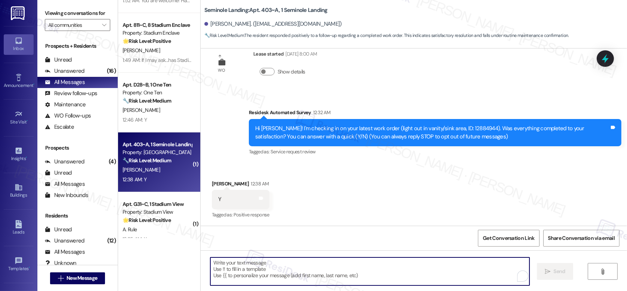
click at [263, 267] on textarea "To enrich screen reader interactions, please activate Accessibility in Grammarl…" at bounding box center [369, 272] width 319 height 28
paste textarea "Hi {{first_name}}, I'm so glad to hear the work order was completed to your sat…"
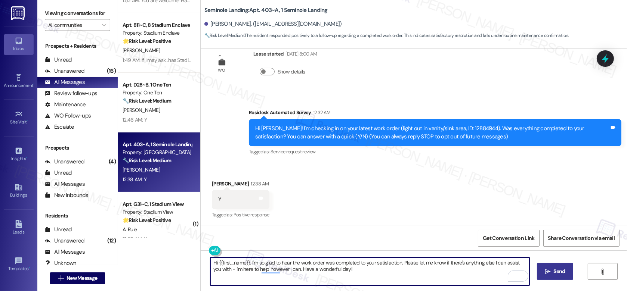
type textarea "Hi {{first_name}}, I'm so glad to hear the work order was completed to your sat…"
click at [548, 277] on button " Send" at bounding box center [555, 271] width 36 height 17
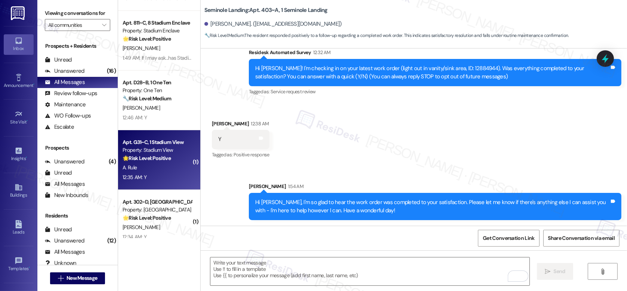
scroll to position [293, 0]
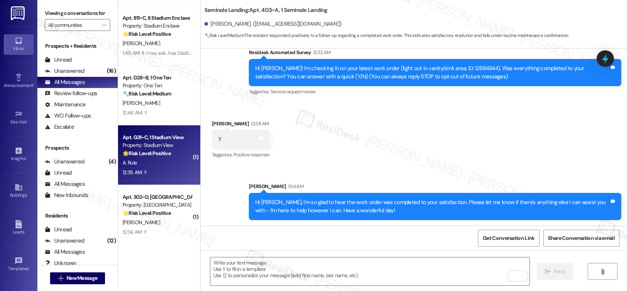
click at [165, 164] on div "A. Rule" at bounding box center [157, 162] width 71 height 9
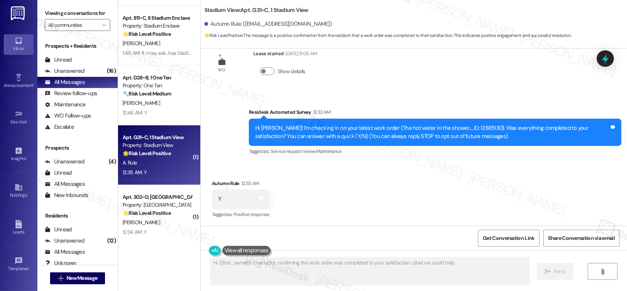
type textarea "Hi {{first_name}}! Thanks for confirming the work order was completed to your s…"
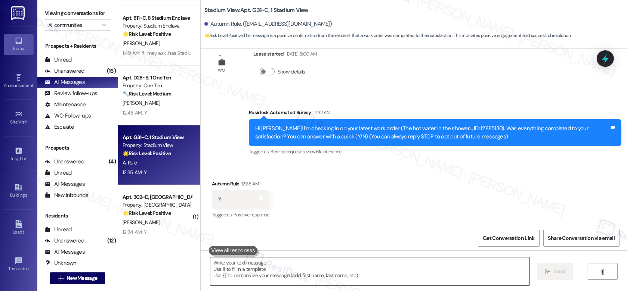
click at [227, 273] on textarea at bounding box center [369, 272] width 319 height 28
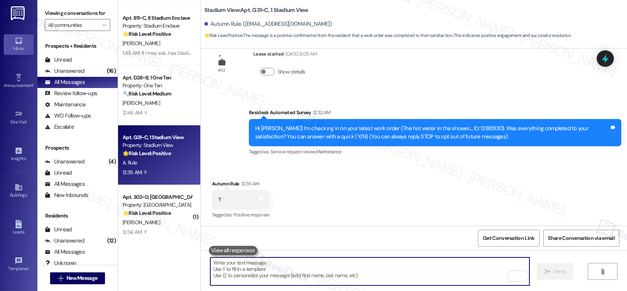
paste textarea "Hi {{first_name}}, I'm so glad to hear the work order was completed to your sat…"
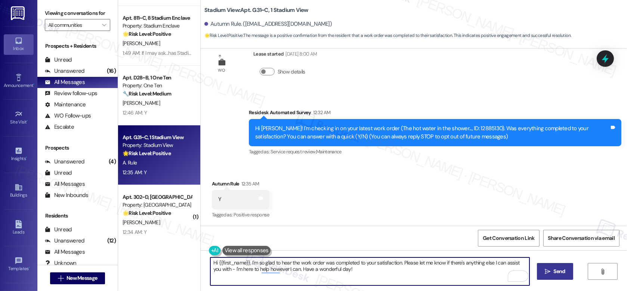
click at [547, 272] on icon "" at bounding box center [548, 272] width 6 height 6
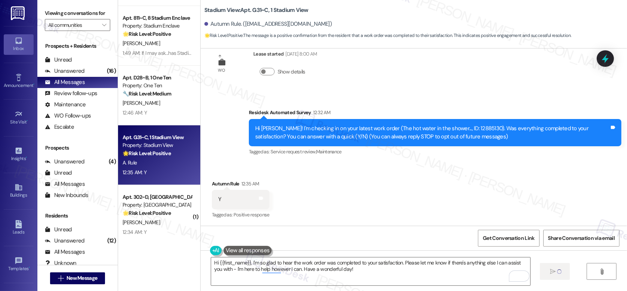
type textarea "Fetching suggested responses. Please feel free to read through the conversation…"
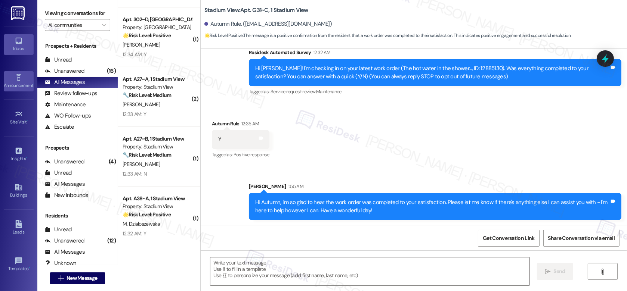
scroll to position [602, 0]
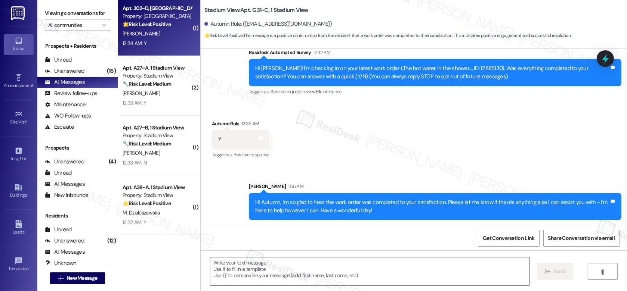
click at [152, 35] on div "W. Young" at bounding box center [157, 33] width 71 height 9
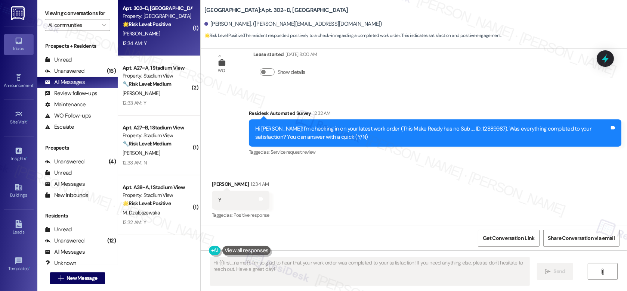
scroll to position [486, 0]
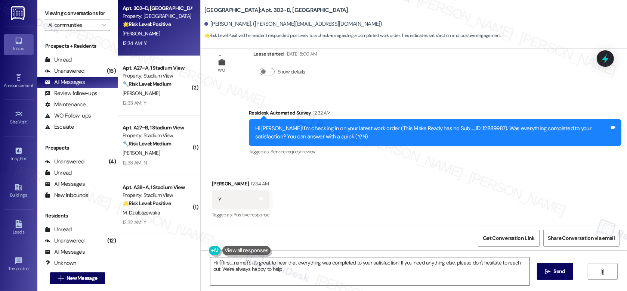
type textarea "Hi {{first_name}}, it's great to hear that everything was completed to your sat…"
drag, startPoint x: 294, startPoint y: 130, endPoint x: 308, endPoint y: 131, distance: 13.9
click at [308, 131] on div "Hi William! I'm checking in on your latest work order (This Make Ready has no S…" at bounding box center [432, 133] width 354 height 16
click at [243, 252] on button at bounding box center [246, 250] width 49 height 9
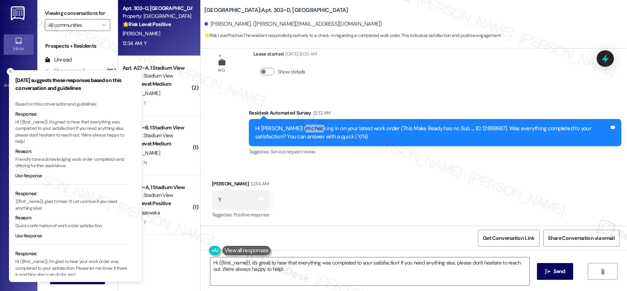
click at [243, 252] on button at bounding box center [246, 250] width 49 height 9
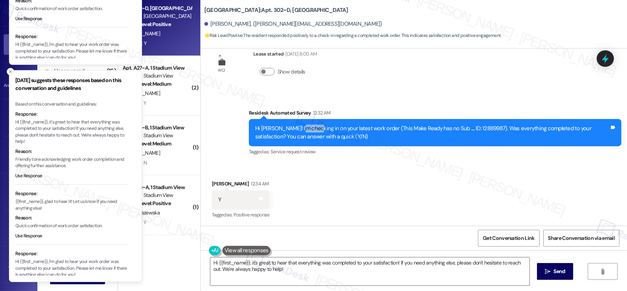
click at [10, 73] on icon "Close toast" at bounding box center [10, 71] width 4 height 4
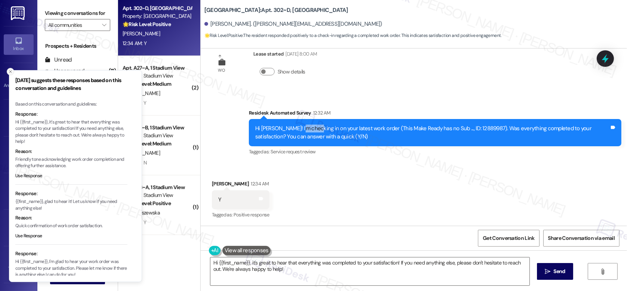
click at [11, 72] on icon "Close toast" at bounding box center [10, 71] width 4 height 4
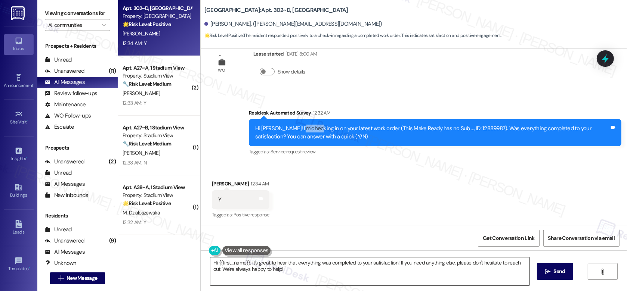
click at [284, 268] on textarea "Hi {{first_name}}, it's great to hear that everything was completed to your sat…" at bounding box center [369, 272] width 319 height 28
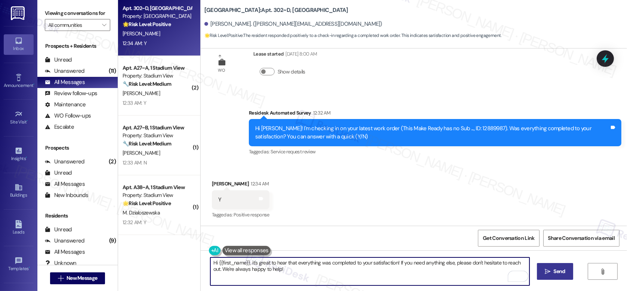
click at [557, 270] on span "Send" at bounding box center [559, 272] width 12 height 8
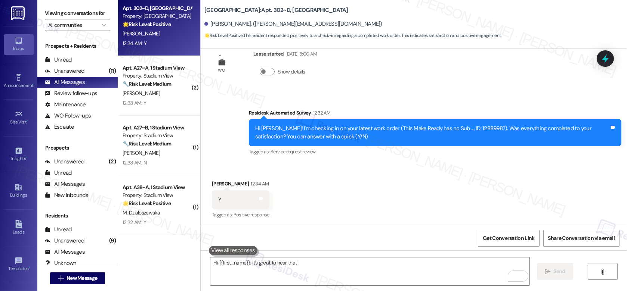
scroll to position [486, 0]
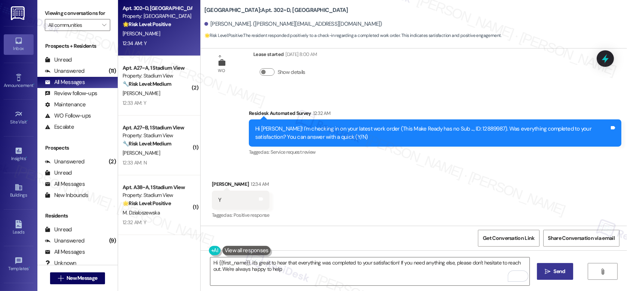
type textarea "Hi {{first_name}}, it's great to hear that everything was completed to your sat…"
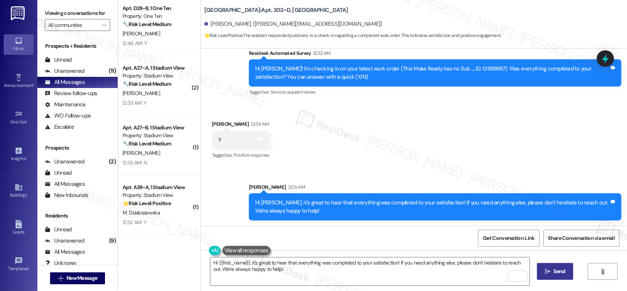
scroll to position [546, 0]
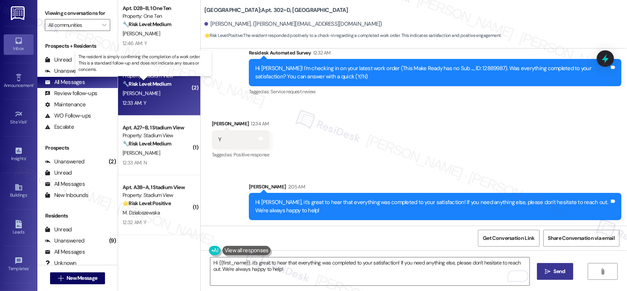
click at [158, 83] on strong "🔧 Risk Level: Medium" at bounding box center [147, 84] width 49 height 7
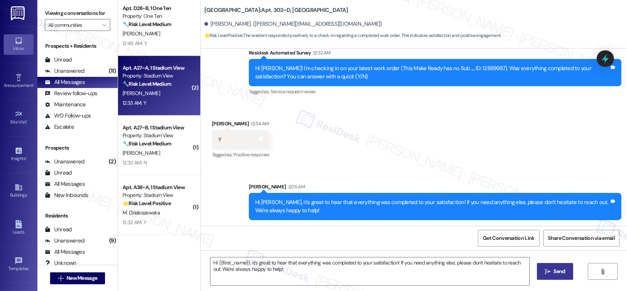
type textarea "Fetching suggested responses. Please feel free to read through the conversation…"
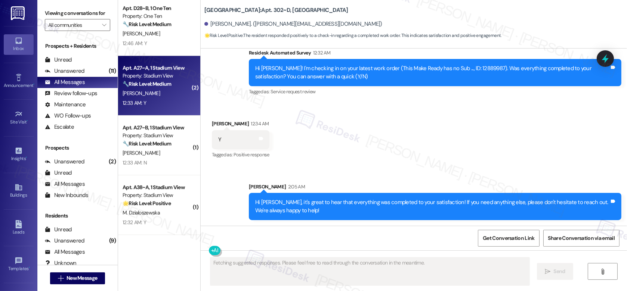
scroll to position [74, 0]
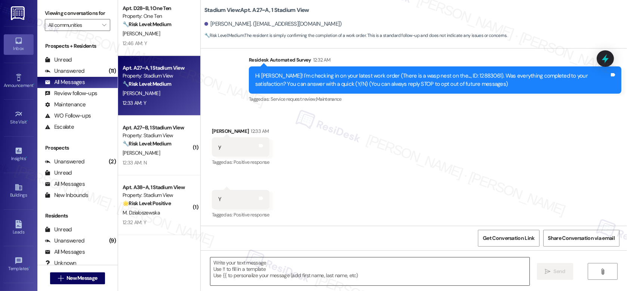
click at [284, 259] on textarea at bounding box center [369, 272] width 319 height 28
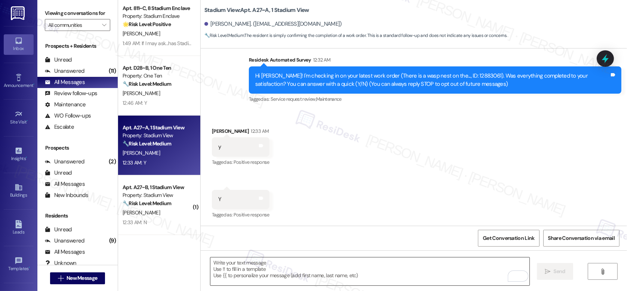
click at [274, 270] on textarea "To enrich screen reader interactions, please activate Accessibility in Grammarl…" at bounding box center [369, 272] width 319 height 28
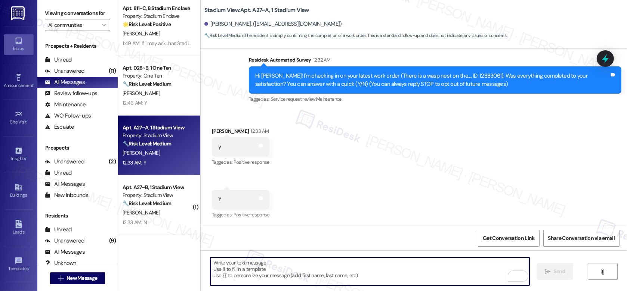
click at [264, 269] on textarea "To enrich screen reader interactions, please activate Accessibility in Grammarl…" at bounding box center [369, 272] width 319 height 28
paste textarea "Hi {{first_name}}, I'm so glad to hear the work order was completed to your sat…"
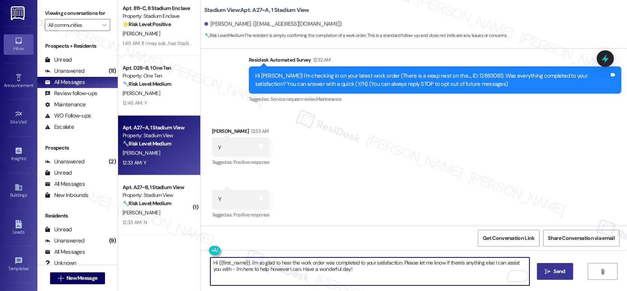
click at [391, 270] on textarea "Hi {{first_name}}, I'm so glad to hear the work order was completed to your sat…" at bounding box center [369, 272] width 319 height 28
type textarea "Hi {{first_name}}, I'm so glad to hear the work order was completed to your sat…"
click at [553, 275] on span "Send" at bounding box center [559, 272] width 12 height 8
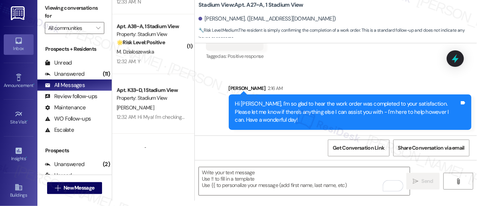
scroll to position [827, 0]
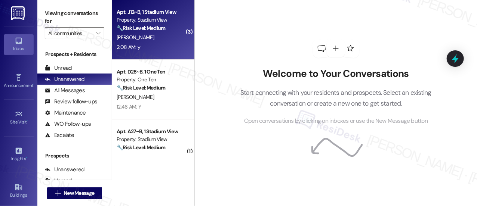
click at [148, 44] on div "2:08 AM: y 2:08 AM: y" at bounding box center [151, 47] width 71 height 9
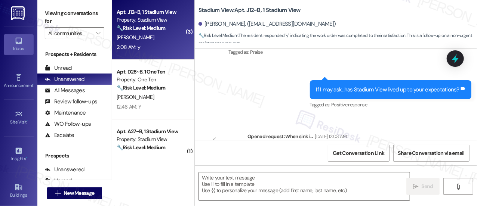
type textarea "Fetching suggested responses. Please feel free to read through the conversation…"
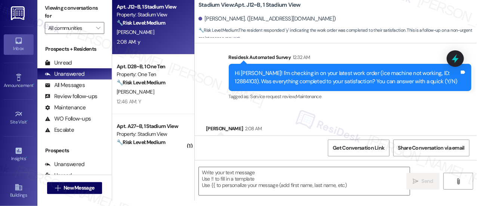
scroll to position [1527, 0]
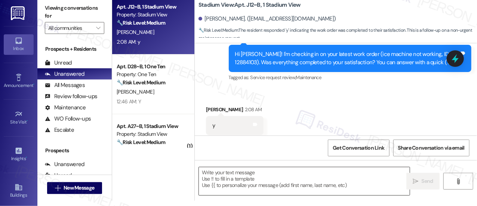
click at [222, 179] on textarea at bounding box center [304, 181] width 211 height 28
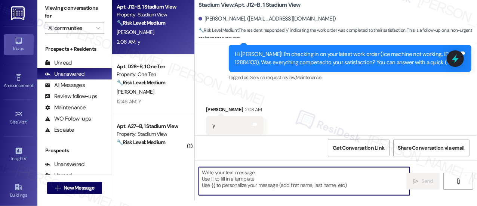
click at [222, 179] on textarea at bounding box center [304, 181] width 211 height 28
paste textarea "Hi {{first_name}}, I'm so glad to hear the work order was completed to your sat…"
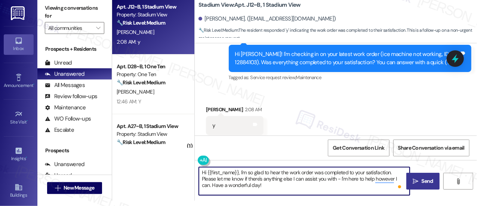
type textarea "Hi {{first_name}}, I'm so glad to hear the work order was completed to your sat…"
click at [423, 183] on span "Send" at bounding box center [427, 181] width 12 height 8
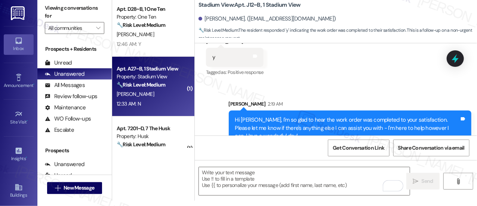
scroll to position [0, 0]
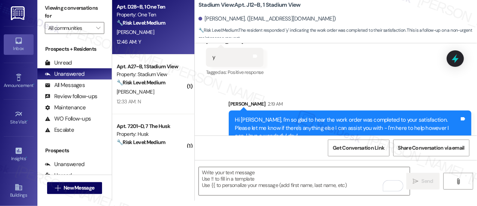
click at [154, 33] on div "[PERSON_NAME]" at bounding box center [151, 32] width 71 height 9
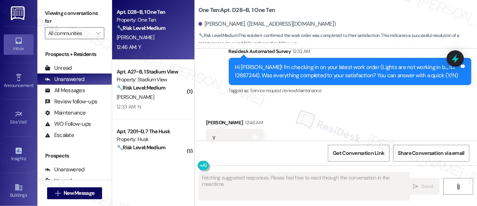
scroll to position [5, 0]
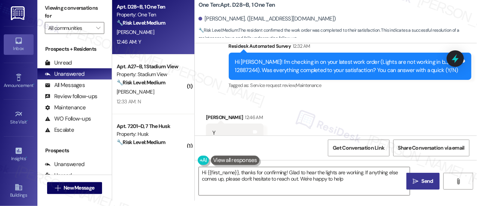
type textarea "Hi {{first_name}}, thanks for confirming! Glad to hear the lights are working. …"
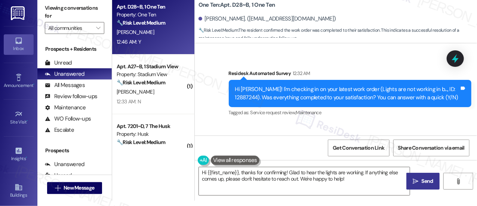
scroll to position [973, 0]
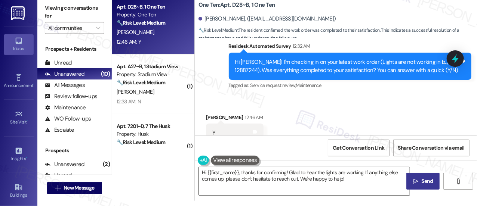
click at [305, 178] on textarea "Hi {{first_name}}, thanks for confirming! Glad to hear the lights are working. …" at bounding box center [304, 181] width 211 height 28
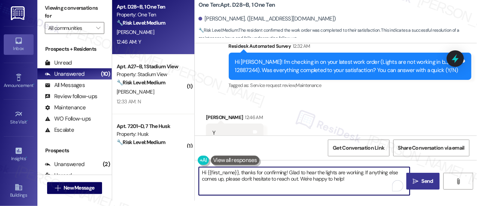
click at [358, 185] on textarea "Hi {{first_name}}, thanks for confirming! Glad to hear the lights are working. …" at bounding box center [304, 181] width 211 height 28
click at [415, 182] on icon "" at bounding box center [416, 182] width 6 height 6
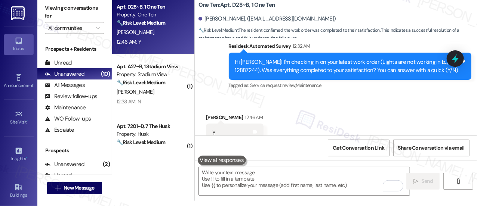
scroll to position [1033, 0]
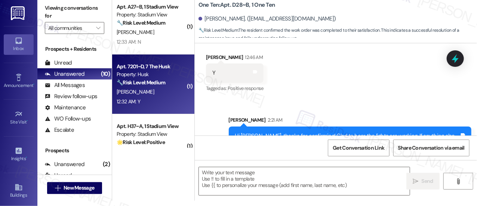
type textarea "Fetching suggested responses. Please feel free to read through the conversation…"
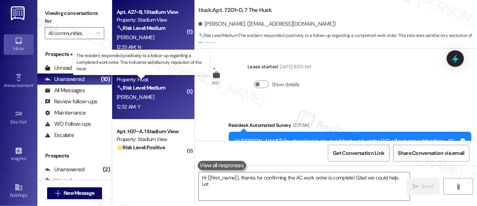
scroll to position [0, 0]
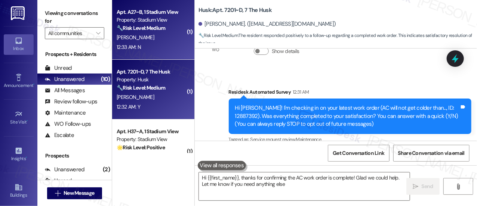
type textarea "Hi {{first_name}}, thanks for confirming the AC work order is complete! Glad we…"
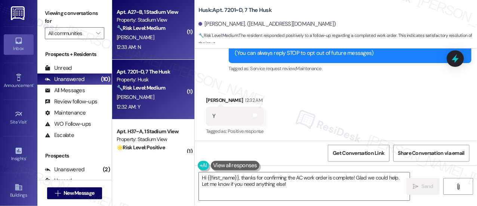
scroll to position [114, 0]
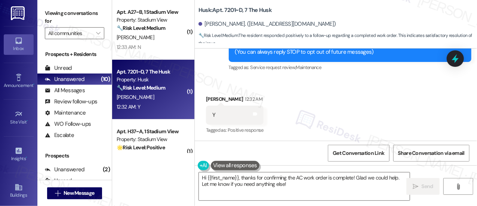
click at [267, 130] on div "Received via SMS Dylan Tucker 12:32 AM Y Tags and notes Tagged as: Positive res…" at bounding box center [234, 116] width 69 height 52
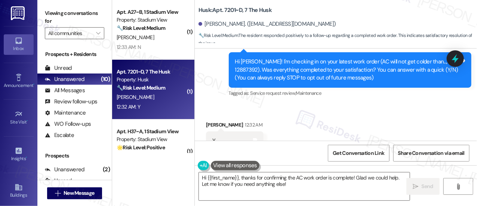
scroll to position [114, 0]
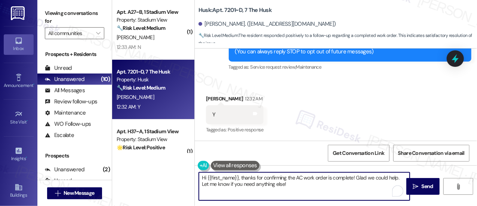
click at [296, 186] on textarea "Hi {{first_name}}, thanks for confirming the AC work order is complete! Glad we…" at bounding box center [304, 187] width 211 height 28
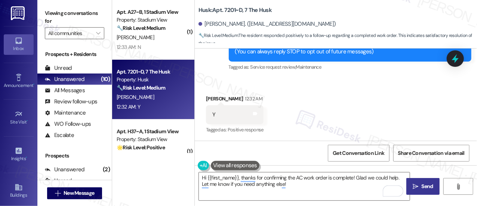
click at [423, 192] on button " Send" at bounding box center [422, 186] width 33 height 17
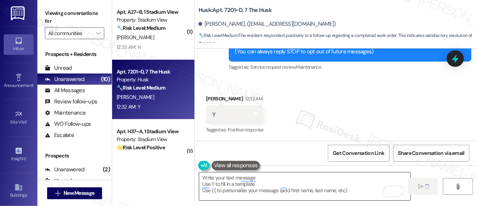
type textarea "Fetching suggested responses. Please feel free to read through the conversation…"
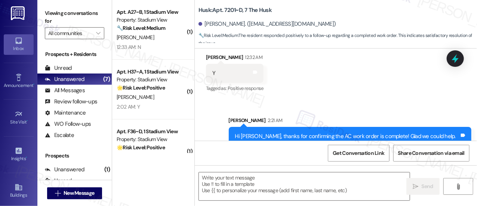
scroll to position [174, 0]
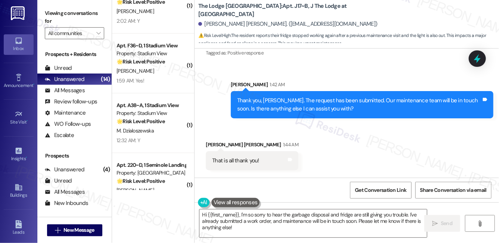
scroll to position [6178, 0]
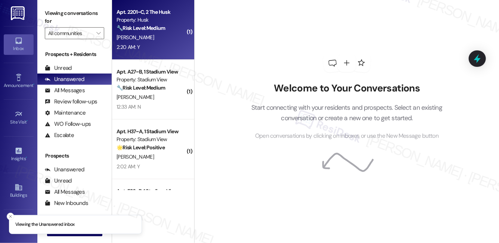
click at [153, 37] on div "[PERSON_NAME]" at bounding box center [151, 37] width 71 height 9
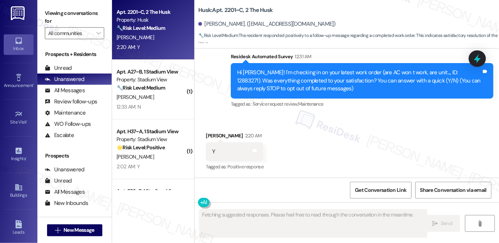
click at [150, 25] on strong "🔧 Risk Level: Medium" at bounding box center [141, 28] width 49 height 7
click at [285, 147] on div "Received via SMS [PERSON_NAME] 2:20 AM Y Tags and notes Tagged as: Positive res…" at bounding box center [347, 146] width 305 height 63
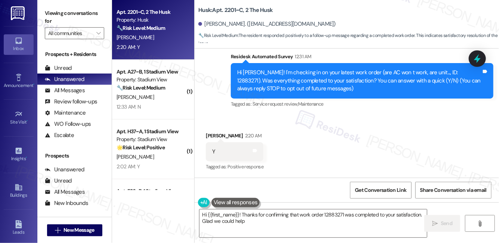
type textarea "Hi {{first_name}}! Thanks for confirming that work order 12883271 was completed…"
click at [283, 224] on textarea "Hi {{first_name}}! Thanks for confirming that work order 12883271 was completed…" at bounding box center [314, 224] width 228 height 28
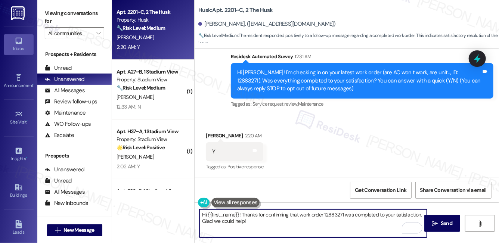
click at [348, 223] on textarea "Hi {{first_name}}! Thanks for confirming that work order 12883271 was completed…" at bounding box center [314, 224] width 228 height 28
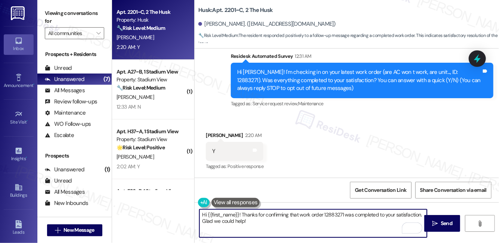
click at [255, 223] on textarea "Hi {{first_name}}! Thanks for confirming that work order 12883271 was completed…" at bounding box center [314, 224] width 228 height 28
click at [433, 219] on button " Send" at bounding box center [442, 223] width 36 height 17
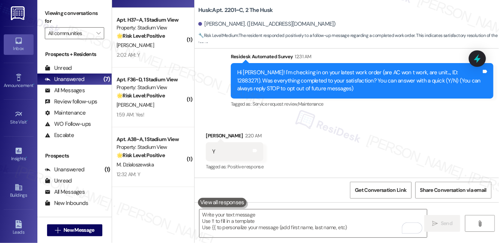
scroll to position [168, 0]
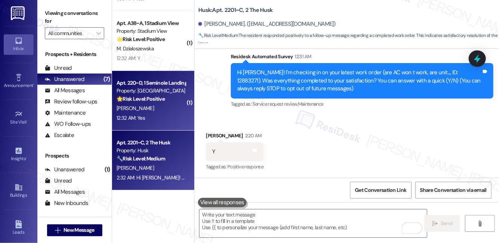
click at [171, 104] on div "[PERSON_NAME]" at bounding box center [151, 108] width 71 height 9
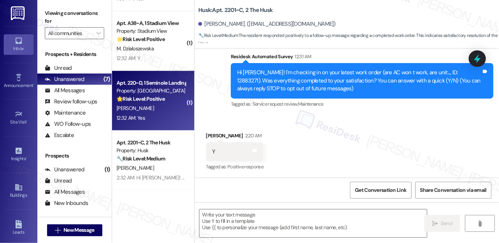
type textarea "Fetching suggested responses. Please feel free to read through the conversation…"
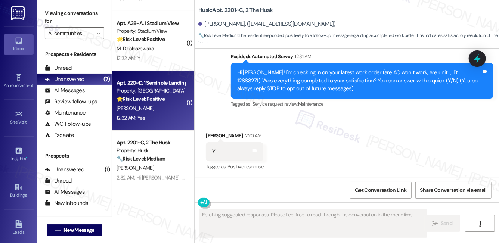
click at [171, 104] on div "[PERSON_NAME]" at bounding box center [151, 108] width 71 height 9
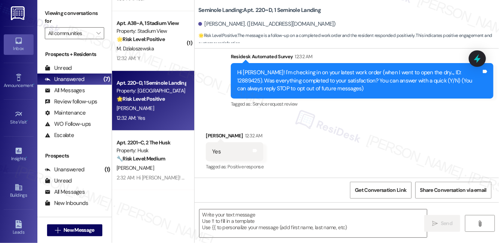
scroll to position [78, 0]
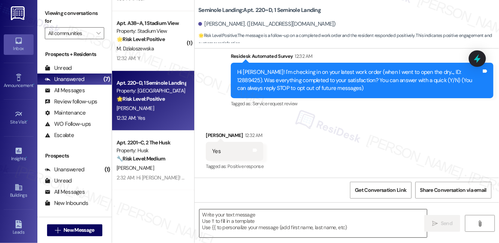
click at [261, 222] on textarea at bounding box center [314, 224] width 228 height 28
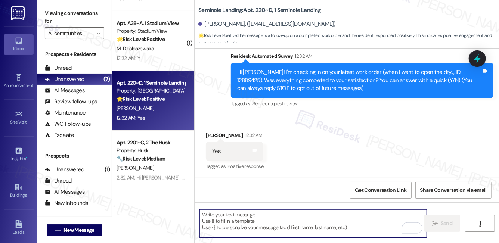
click at [257, 217] on textarea "To enrich screen reader interactions, please activate Accessibility in Grammarl…" at bounding box center [314, 224] width 228 height 28
paste textarea "Hi {{first_name}}, I'm so glad to hear the work order was completed to your sat…"
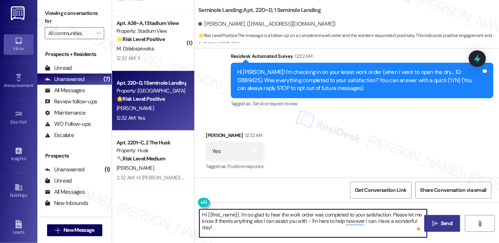
type textarea "Hi {{first_name}}, I'm so glad to hear the work order was completed to your sat…"
click at [439, 223] on span " Send" at bounding box center [443, 224] width 24 height 8
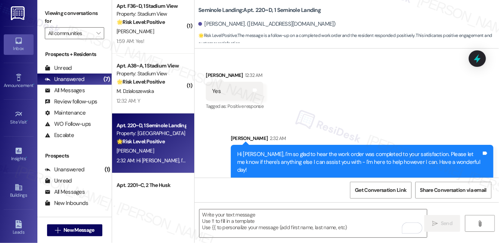
scroll to position [92, 0]
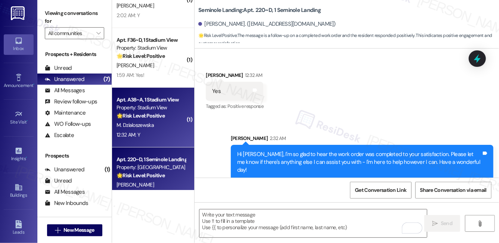
click at [159, 135] on div "12:32 AM: Y 12:32 AM: Y" at bounding box center [151, 134] width 71 height 9
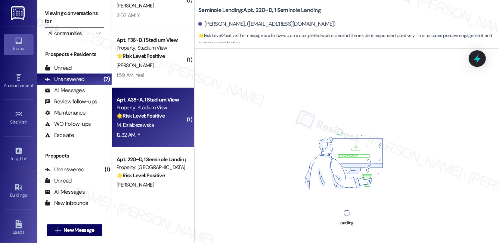
click at [159, 135] on div "12:32 AM: Y 12:32 AM: Y" at bounding box center [151, 134] width 71 height 9
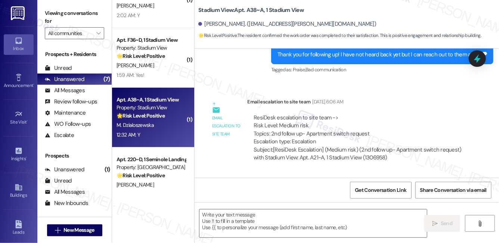
type textarea "Fetching suggested responses. Please feel free to read through the conversation…"
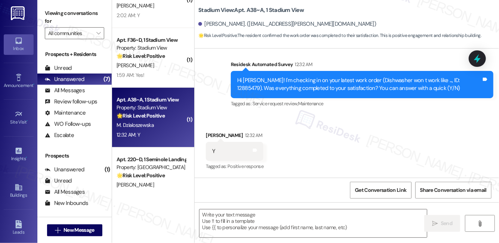
scroll to position [49, 0]
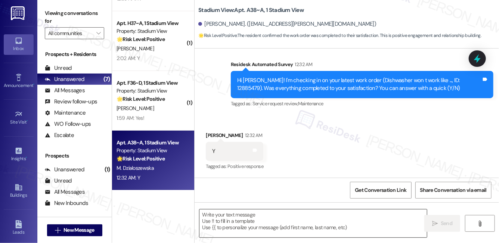
click at [262, 223] on textarea at bounding box center [314, 224] width 228 height 28
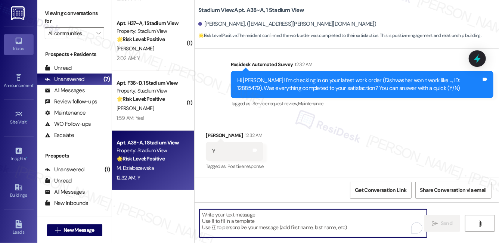
click at [262, 223] on textarea "To enrich screen reader interactions, please activate Accessibility in Grammarl…" at bounding box center [314, 224] width 228 height 28
paste textarea "Hi {{first_name}}, I'm so glad to hear the work order was completed to your sat…"
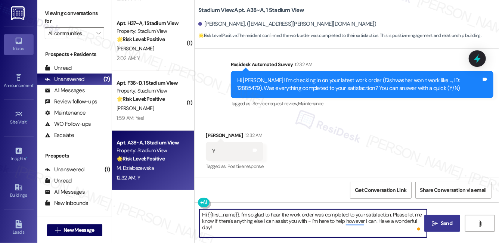
type textarea "Hi {{first_name}}, I'm so glad to hear the work order was completed to your sat…"
click at [453, 223] on span "Send" at bounding box center [446, 224] width 15 height 8
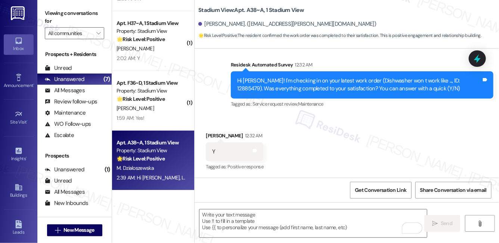
scroll to position [1805, 0]
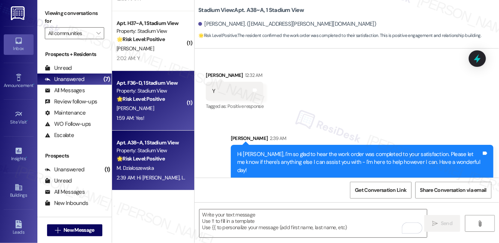
click at [163, 105] on div "[PERSON_NAME]" at bounding box center [151, 108] width 71 height 9
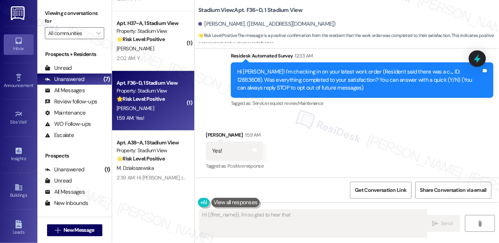
scroll to position [78, 0]
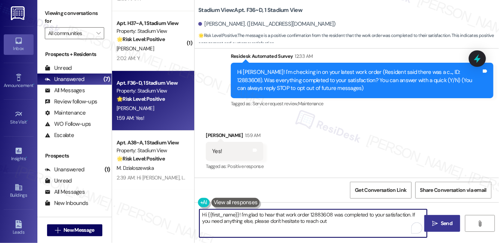
type textarea "Hi {{first_name}}! I'm glad to hear that work order 12883608 was completed to y…"
click at [339, 228] on textarea "Hi {{first_name}}! I'm glad to hear that work order 12883608 was completed to y…" at bounding box center [314, 224] width 228 height 28
click at [438, 223] on span " Send" at bounding box center [443, 224] width 24 height 8
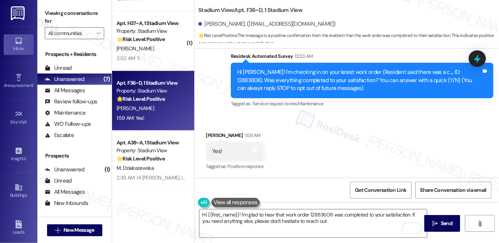
type textarea "Hi {{first_name}}! I'm glad to hear that work order 12883608 was completed to y…"
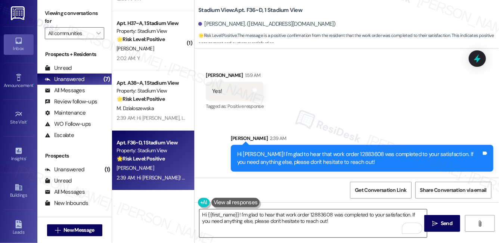
click at [279, 224] on textarea "Hi {{first_name}}! I'm glad to hear that work order 12883608 was completed to y…" at bounding box center [314, 224] width 228 height 28
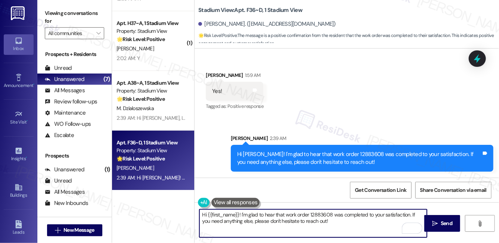
click at [279, 224] on textarea "Hi {{first_name}}! I'm glad to hear that work order 12883608 was completed to y…" at bounding box center [314, 224] width 228 height 28
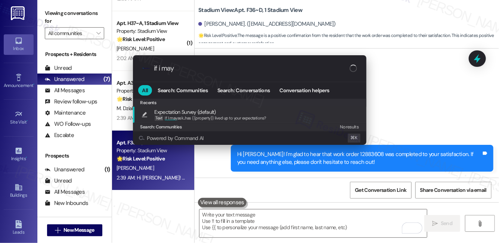
type input "if i may"
click at [255, 116] on span "If I may ask...has {{property}} lived up to your expectations?" at bounding box center [215, 117] width 101 height 5
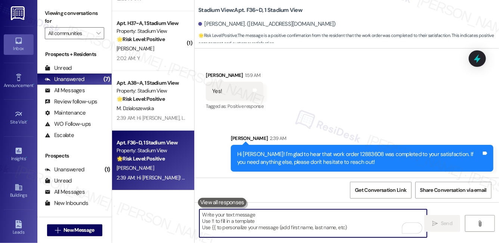
type textarea "If I may ask...has {{property}} lived up to your expectations?"
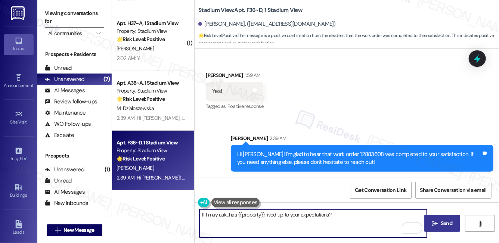
click at [436, 224] on icon "" at bounding box center [435, 224] width 6 height 6
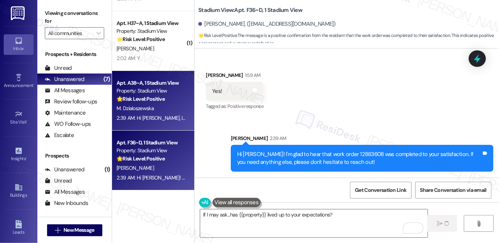
scroll to position [0, 0]
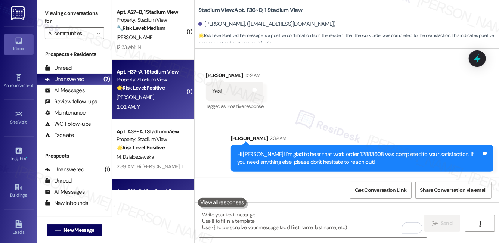
click at [158, 99] on div "[PERSON_NAME]" at bounding box center [151, 97] width 71 height 9
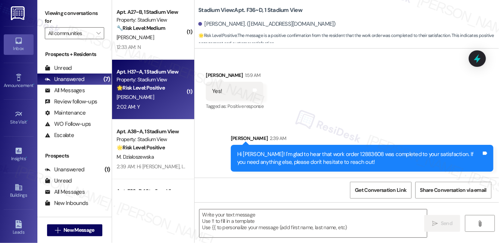
type textarea "Fetching suggested responses. Please feel free to read through the conversation…"
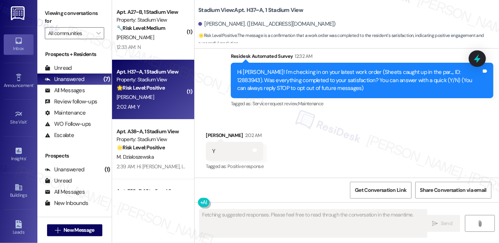
click at [158, 99] on div "[PERSON_NAME]" at bounding box center [151, 97] width 71 height 9
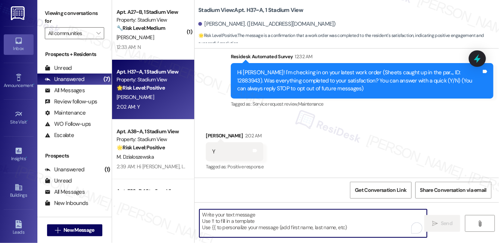
click at [293, 228] on textarea "To enrich screen reader interactions, please activate Accessibility in Grammarl…" at bounding box center [314, 224] width 228 height 28
paste textarea "Hi {{first_name}}, I'm so glad to hear the work order was completed to your sat…"
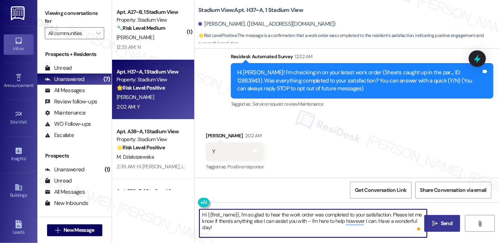
type textarea "Hi {{first_name}}, I'm so glad to hear the work order was completed to your sat…"
click at [436, 224] on icon "" at bounding box center [435, 224] width 6 height 6
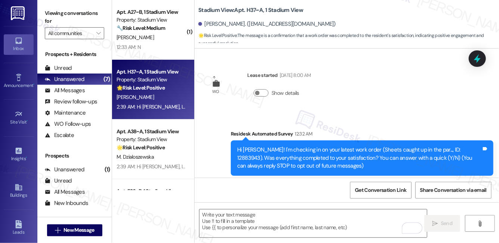
scroll to position [138, 0]
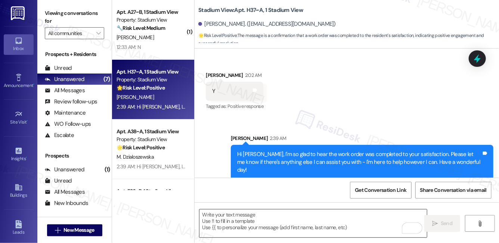
click at [327, 213] on textarea "To enrich screen reader interactions, please activate Accessibility in Grammarl…" at bounding box center [314, 224] width 228 height 28
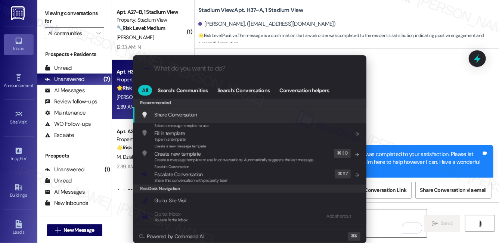
click at [327, 213] on div "Add shortcut" at bounding box center [339, 217] width 25 height 8
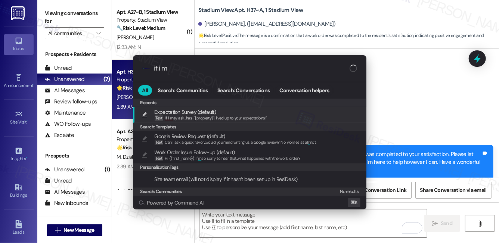
type input "if i ma"
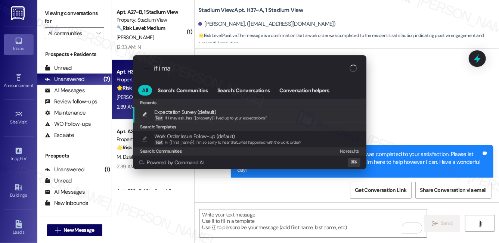
click at [202, 116] on span "If I ma y ask...has {{property}} lived up to your expectations?" at bounding box center [216, 117] width 102 height 5
type textarea "If I may ask...has {{property}} lived up to your expectations?"
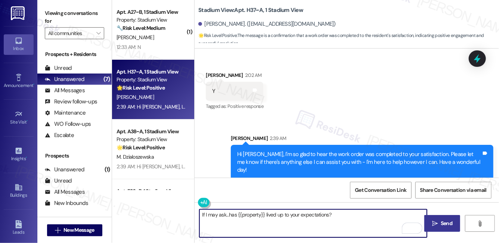
click at [444, 222] on span "Send" at bounding box center [447, 224] width 12 height 8
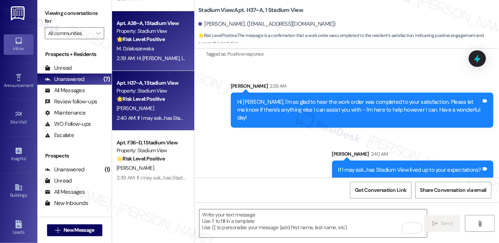
scroll to position [0, 0]
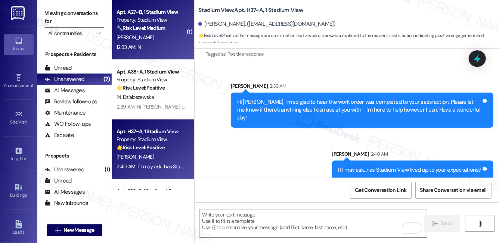
click at [169, 37] on div "[PERSON_NAME]" at bounding box center [151, 37] width 71 height 9
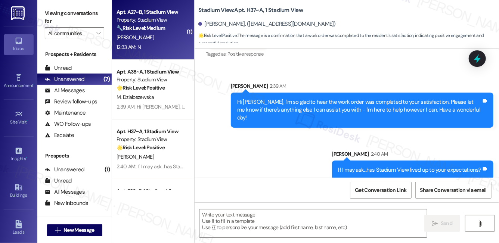
type textarea "Fetching suggested responses. Please feel free to read through the conversation…"
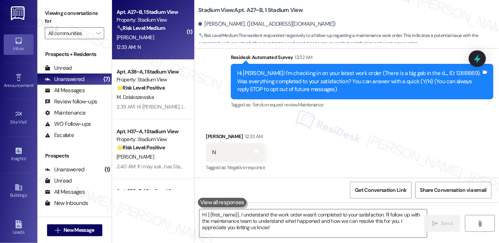
scroll to position [77, 0]
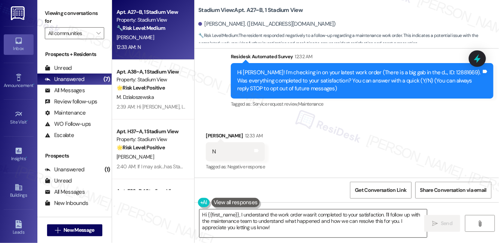
click at [284, 227] on textarea "Hi {{first_name}}, I understand the work order wasn't completed to your satisfa…" at bounding box center [314, 224] width 228 height 28
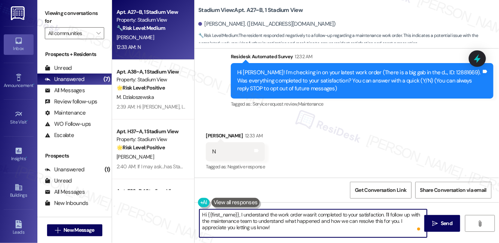
click at [272, 222] on textarea "Hi {{first_name}}, I understand the work order wasn't completed to your satisfa…" at bounding box center [314, 224] width 228 height 28
paste textarea "! I'm sorry to hear that the request hasn't been resolved yet. Has the maintena…"
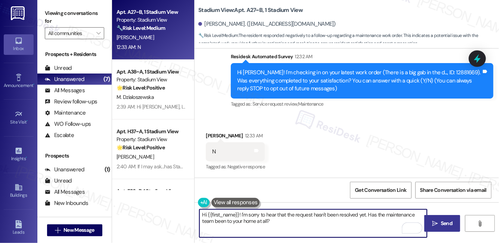
type textarea "Hi {{first_name}}! I'm sorry to hear that the request hasn't been resolved yet.…"
click at [445, 226] on span "Send" at bounding box center [447, 224] width 12 height 8
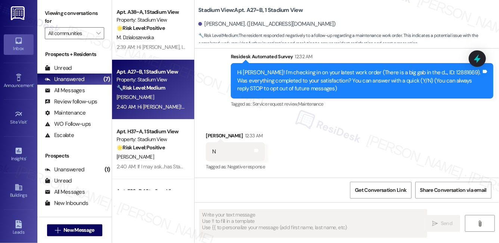
scroll to position [138, 0]
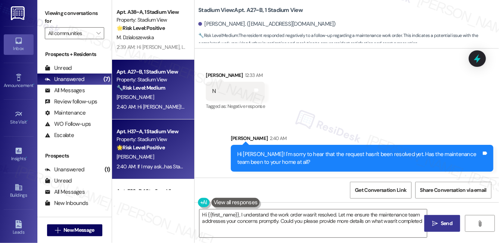
type textarea "Hi {{first_name}}, I understand the work order wasn't resolved. Let me ensure t…"
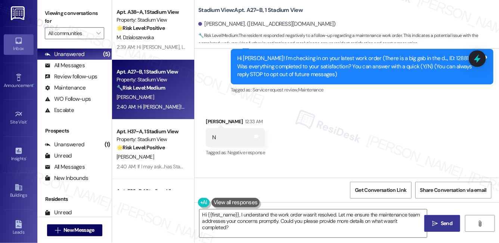
scroll to position [30, 0]
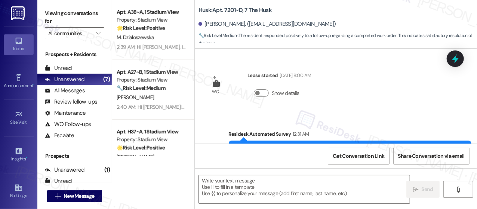
scroll to position [172, 0]
